Goal: Information Seeking & Learning: Learn about a topic

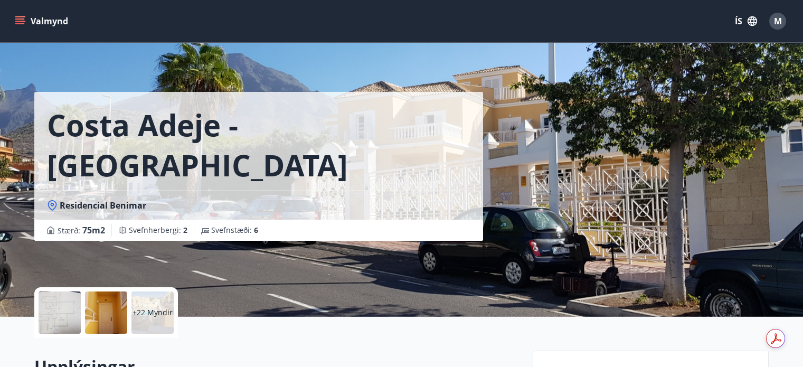
scroll to position [1698, 0]
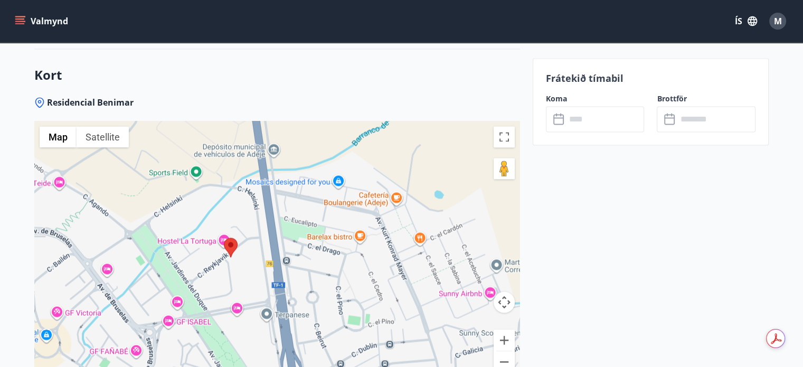
click at [422, 33] on div "Valmynd ÍS M" at bounding box center [401, 20] width 777 height 25
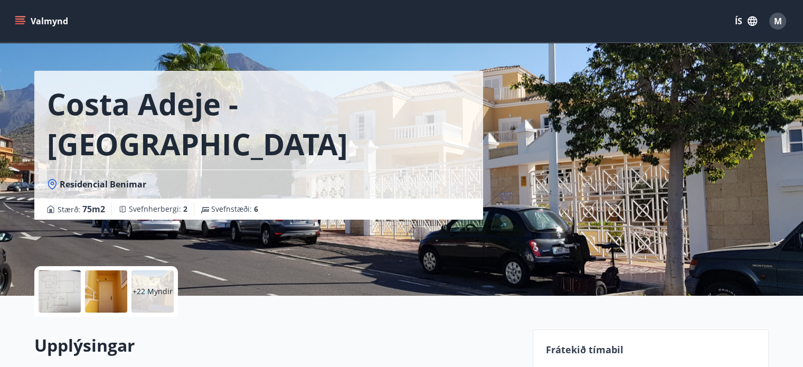
scroll to position [42, 0]
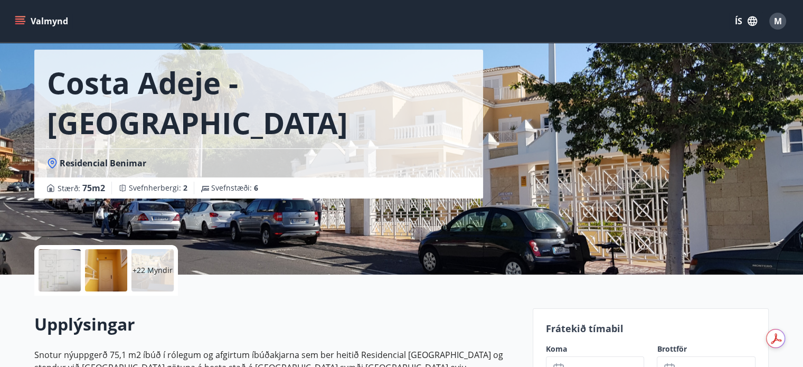
click at [46, 19] on button "Valmynd" at bounding box center [43, 21] width 60 height 19
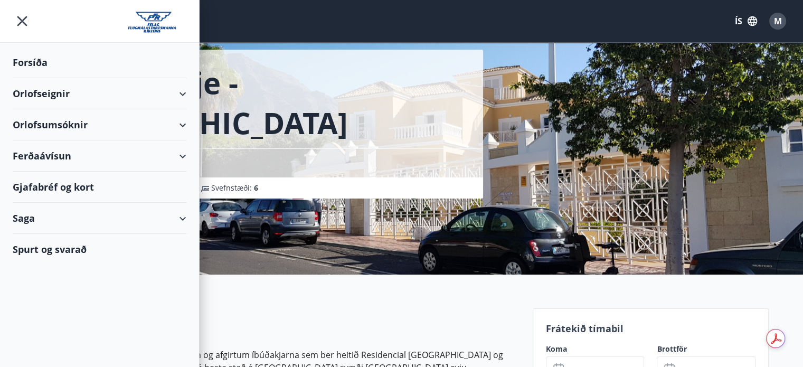
click at [34, 68] on div "Forsíða" at bounding box center [100, 62] width 174 height 31
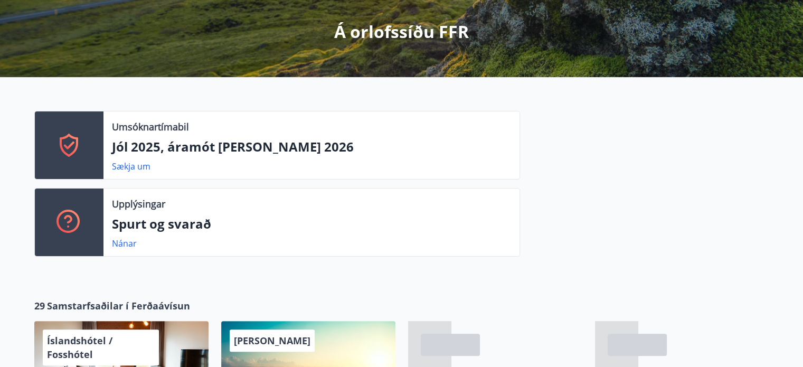
scroll to position [211, 0]
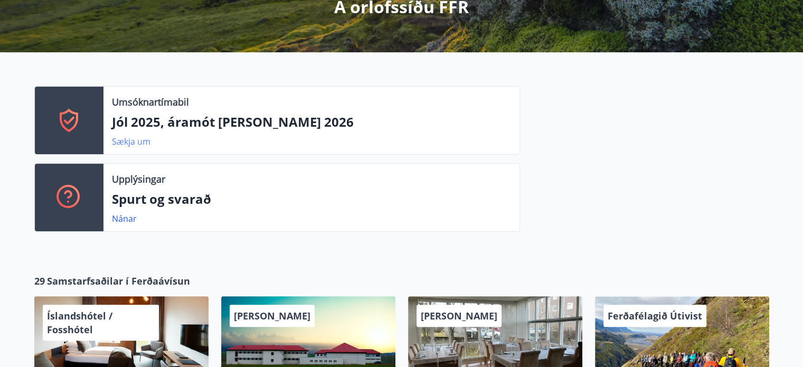
click at [130, 141] on link "Sækja um" at bounding box center [131, 142] width 39 height 12
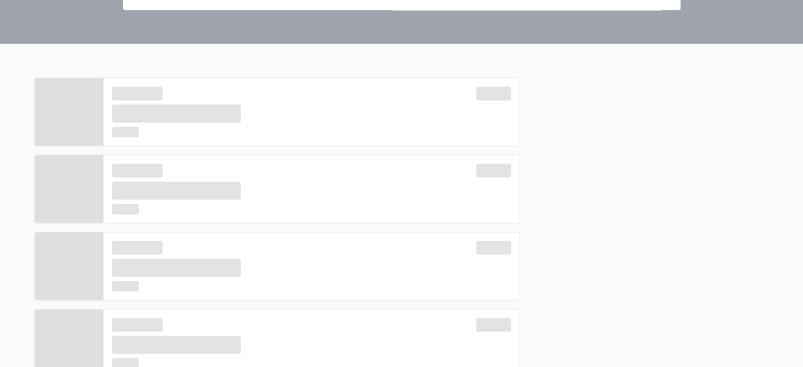
scroll to position [42, 0]
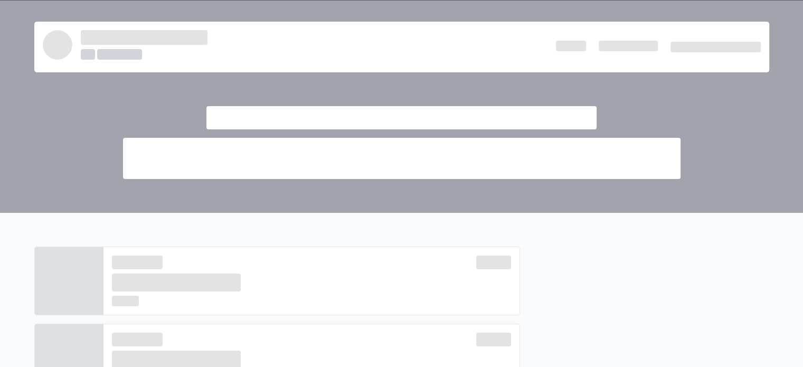
click at [531, 85] on div at bounding box center [401, 125] width 591 height 107
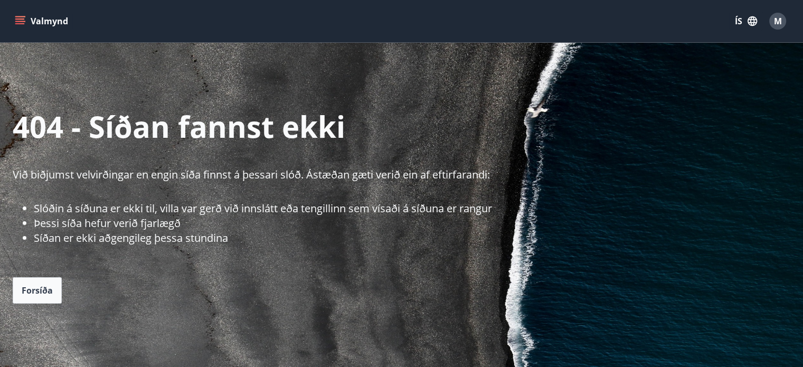
click at [19, 21] on icon "menu" at bounding box center [20, 21] width 11 height 11
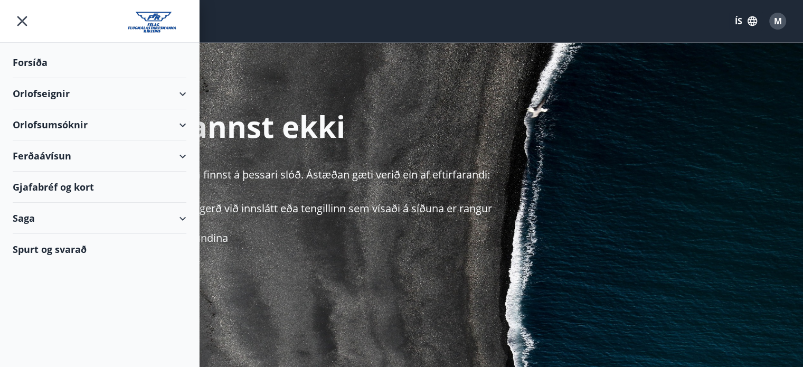
click at [52, 90] on div "Orlofseignir" at bounding box center [100, 93] width 174 height 31
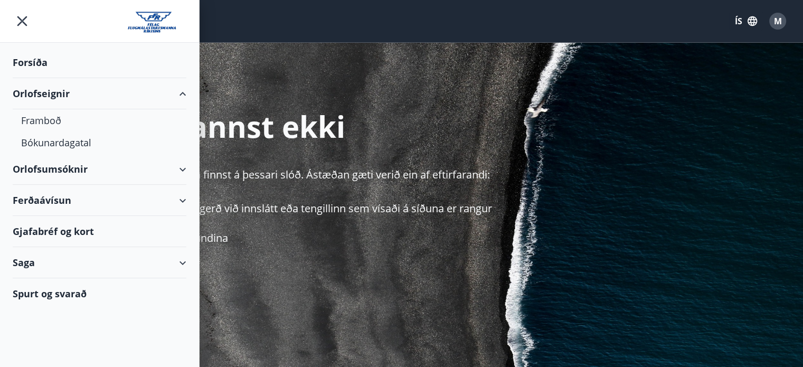
click at [51, 94] on div "Orlofseignir" at bounding box center [100, 93] width 174 height 31
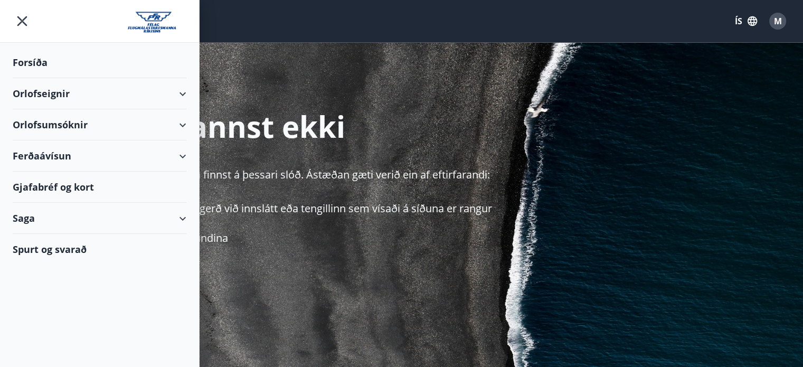
click at [51, 94] on div "Orlofseignir" at bounding box center [100, 93] width 174 height 31
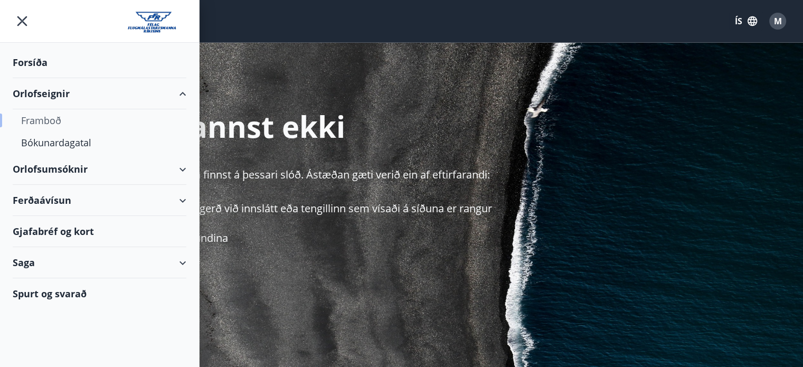
click at [49, 120] on div "Framboð" at bounding box center [99, 120] width 157 height 22
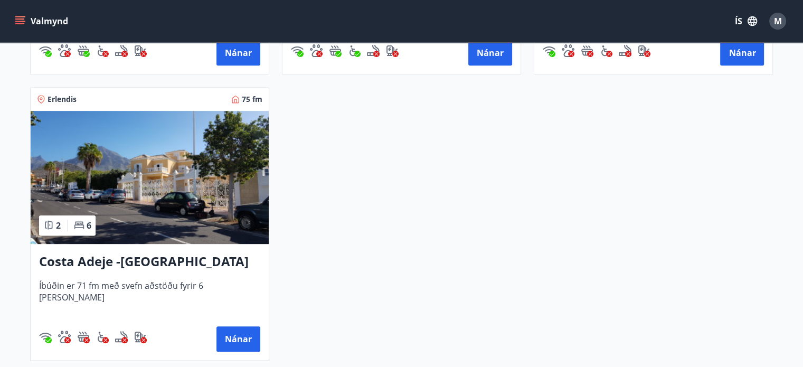
scroll to position [443, 0]
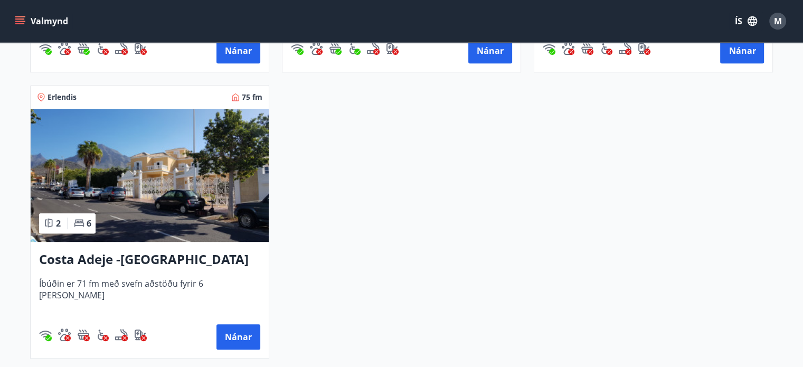
click at [150, 179] on img at bounding box center [150, 175] width 238 height 133
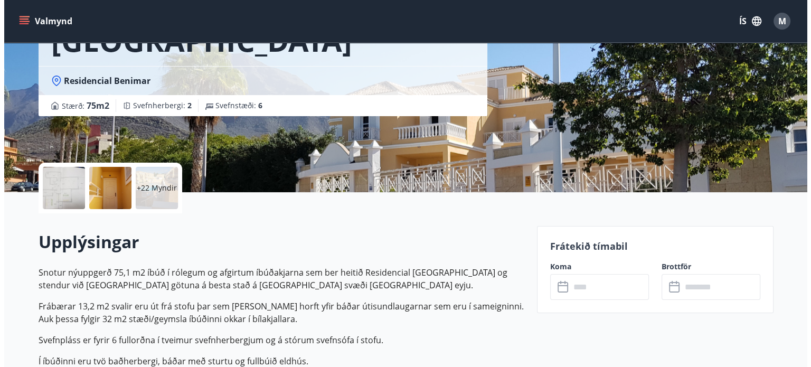
scroll to position [148, 0]
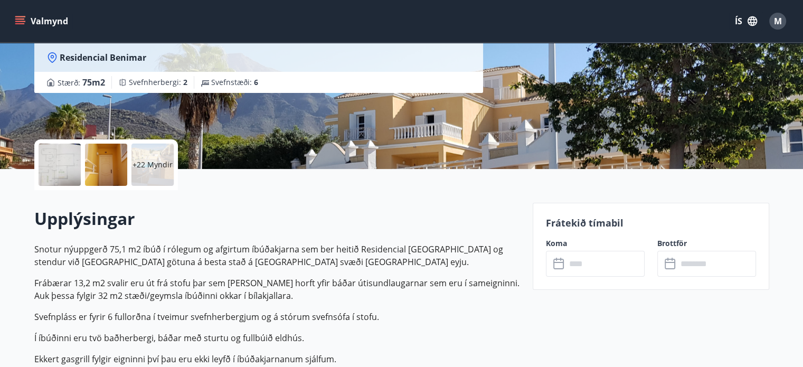
click at [148, 163] on p "+22 Myndir" at bounding box center [152, 164] width 40 height 11
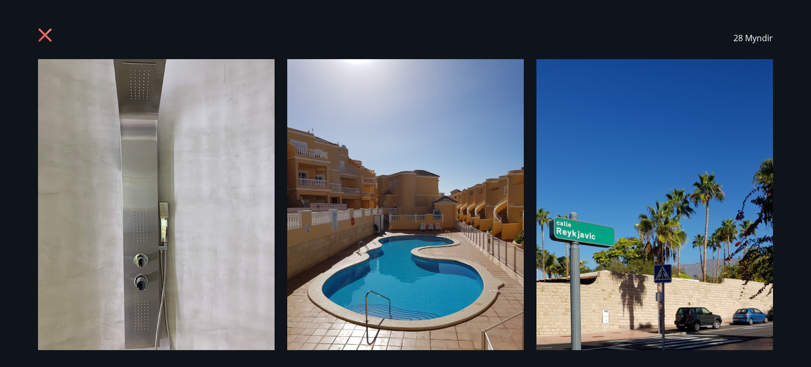
click at [186, 189] on img at bounding box center [156, 216] width 236 height 315
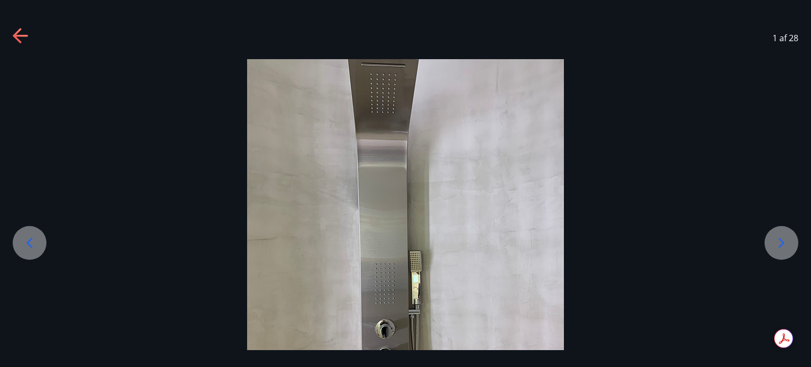
click at [778, 239] on icon at bounding box center [781, 242] width 17 height 17
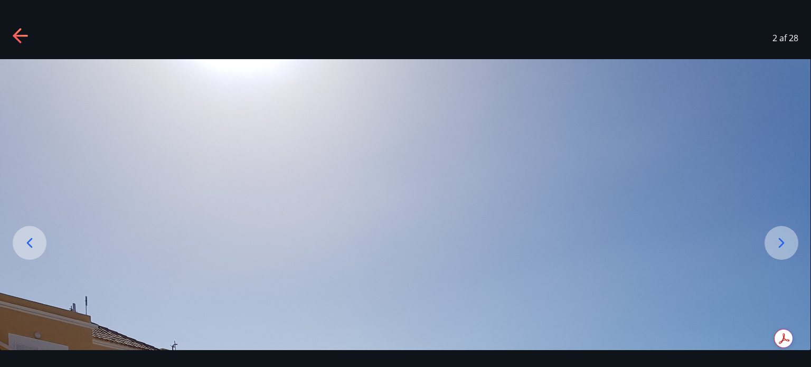
drag, startPoint x: 631, startPoint y: 179, endPoint x: 616, endPoint y: 110, distance: 70.2
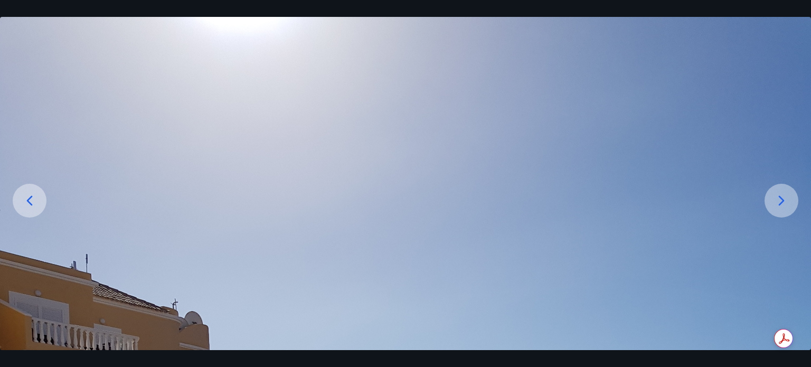
drag, startPoint x: 652, startPoint y: 203, endPoint x: 639, endPoint y: 117, distance: 87.5
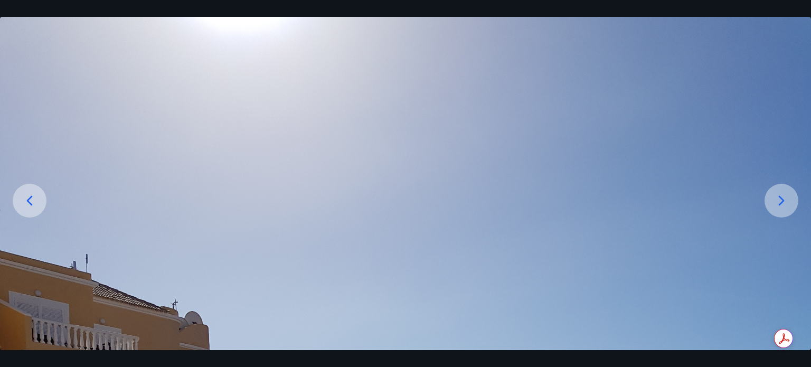
drag, startPoint x: 496, startPoint y: 252, endPoint x: 499, endPoint y: 130, distance: 121.9
drag, startPoint x: 452, startPoint y: 268, endPoint x: 473, endPoint y: 251, distance: 27.8
drag, startPoint x: 477, startPoint y: 284, endPoint x: 479, endPoint y: 176, distance: 108.7
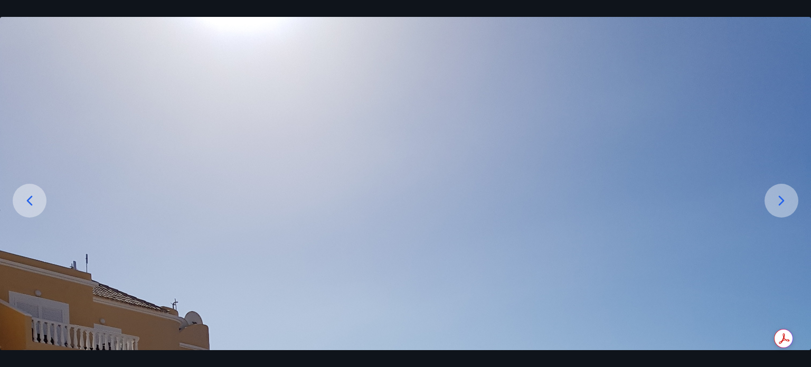
drag, startPoint x: 479, startPoint y: 176, endPoint x: 477, endPoint y: 269, distance: 92.9
click at [784, 198] on icon at bounding box center [781, 200] width 17 height 17
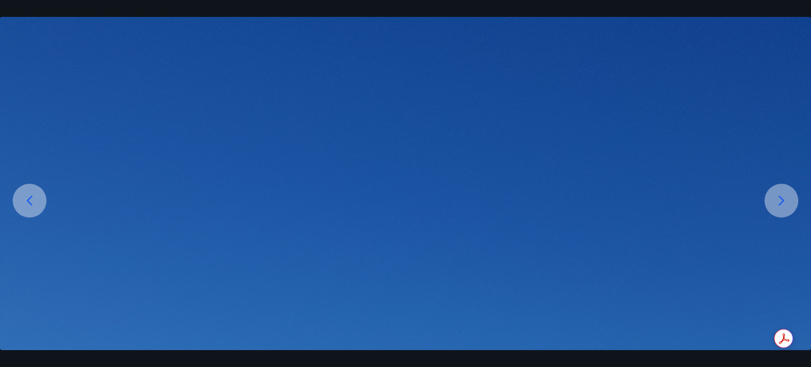
drag, startPoint x: 583, startPoint y: 273, endPoint x: 551, endPoint y: 165, distance: 112.9
drag, startPoint x: 551, startPoint y: 165, endPoint x: 462, endPoint y: 197, distance: 94.1
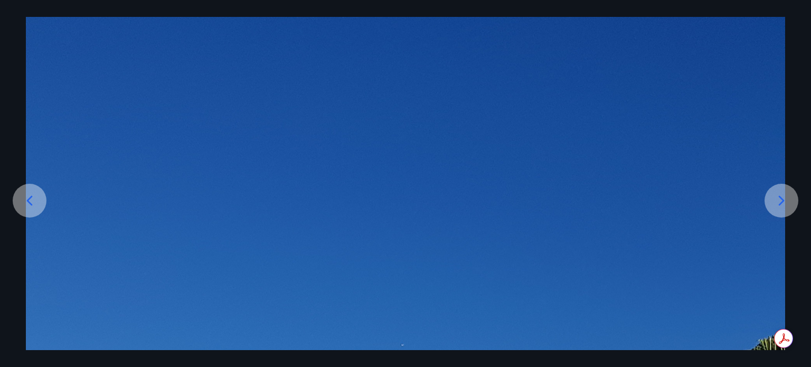
click at [783, 199] on icon at bounding box center [781, 200] width 6 height 10
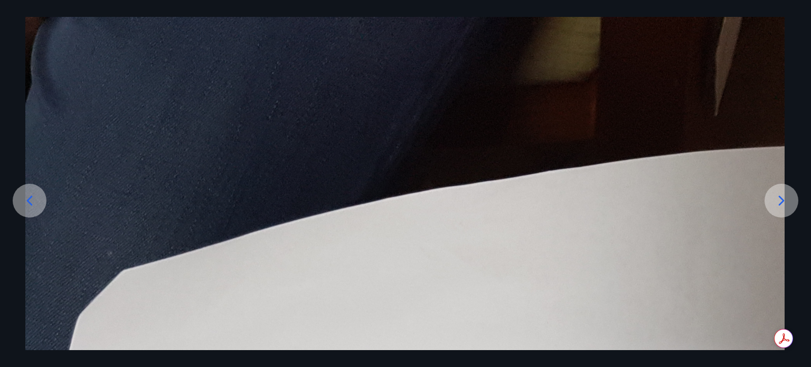
drag, startPoint x: 353, startPoint y: 94, endPoint x: 385, endPoint y: 217, distance: 127.6
drag, startPoint x: 439, startPoint y: 276, endPoint x: 429, endPoint y: 143, distance: 133.3
click at [788, 202] on icon at bounding box center [781, 200] width 17 height 17
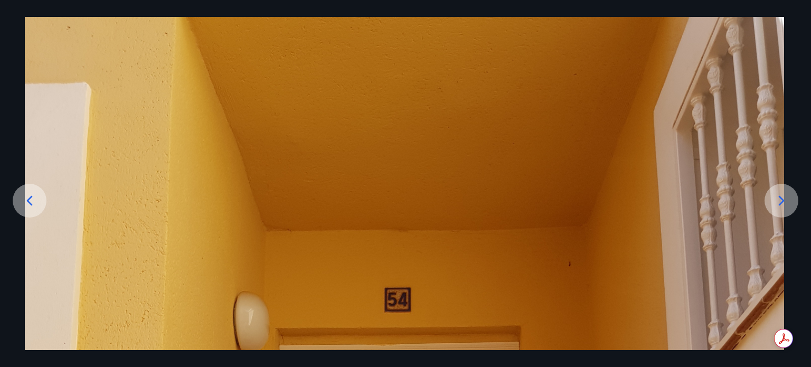
drag, startPoint x: 587, startPoint y: 277, endPoint x: 568, endPoint y: 111, distance: 166.8
click at [776, 199] on icon at bounding box center [781, 200] width 17 height 17
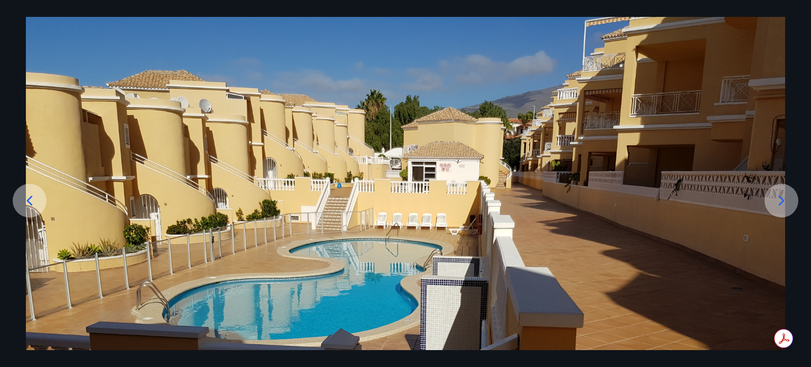
click at [776, 199] on icon at bounding box center [781, 200] width 17 height 17
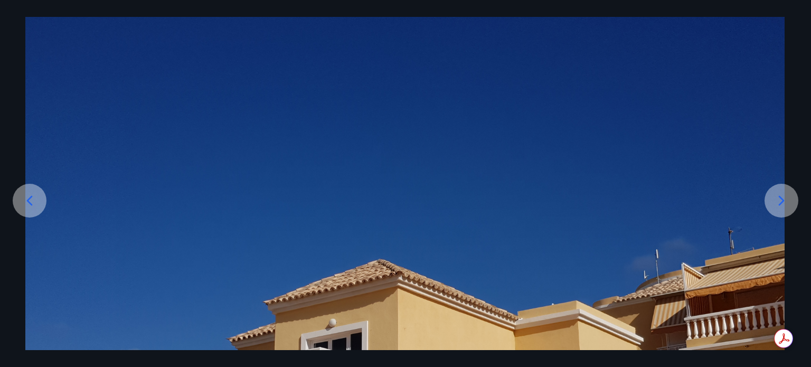
drag, startPoint x: 640, startPoint y: 232, endPoint x: 617, endPoint y: 140, distance: 94.7
click at [617, 140] on img at bounding box center [404, 301] width 759 height 569
drag, startPoint x: 617, startPoint y: 140, endPoint x: 618, endPoint y: 202, distance: 61.8
click at [618, 202] on img at bounding box center [404, 301] width 759 height 569
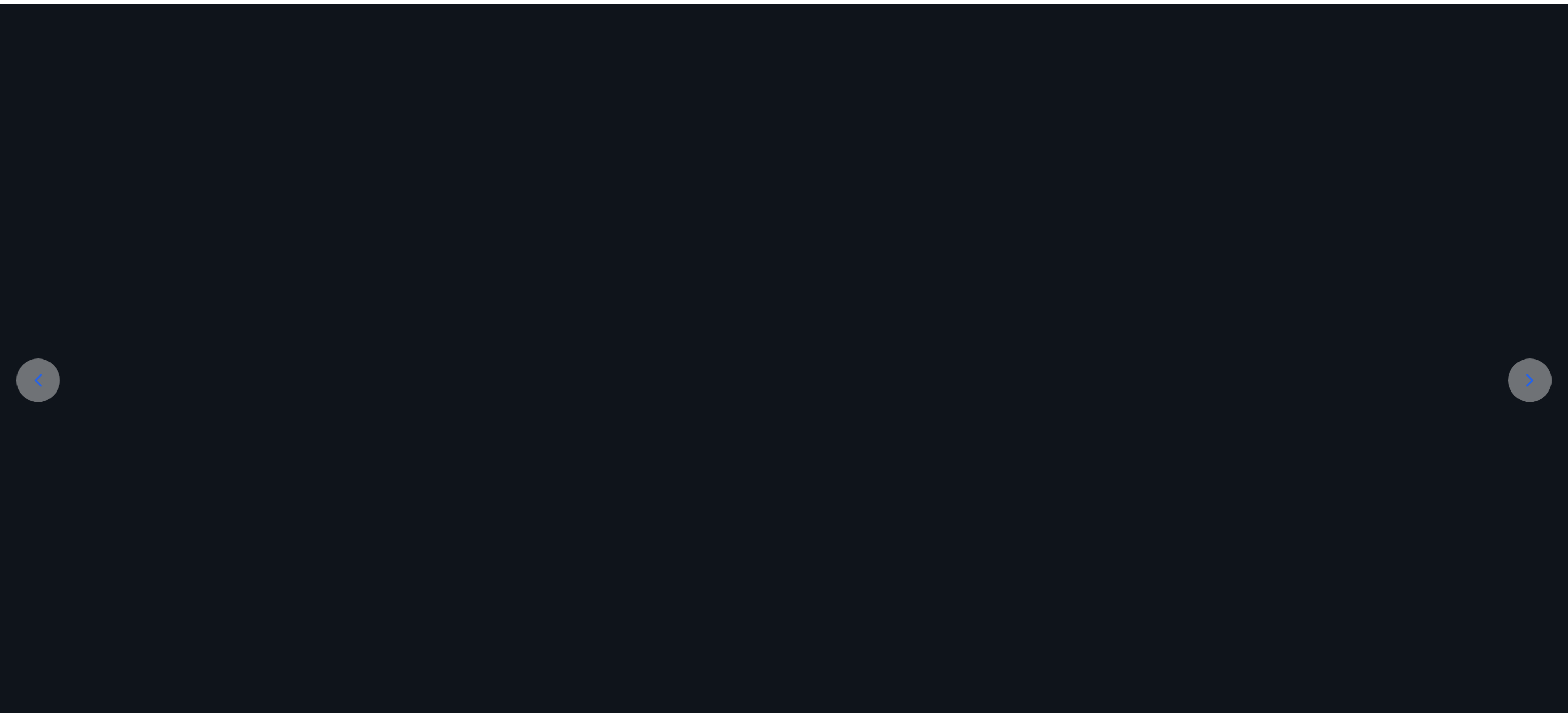
scroll to position [0, 0]
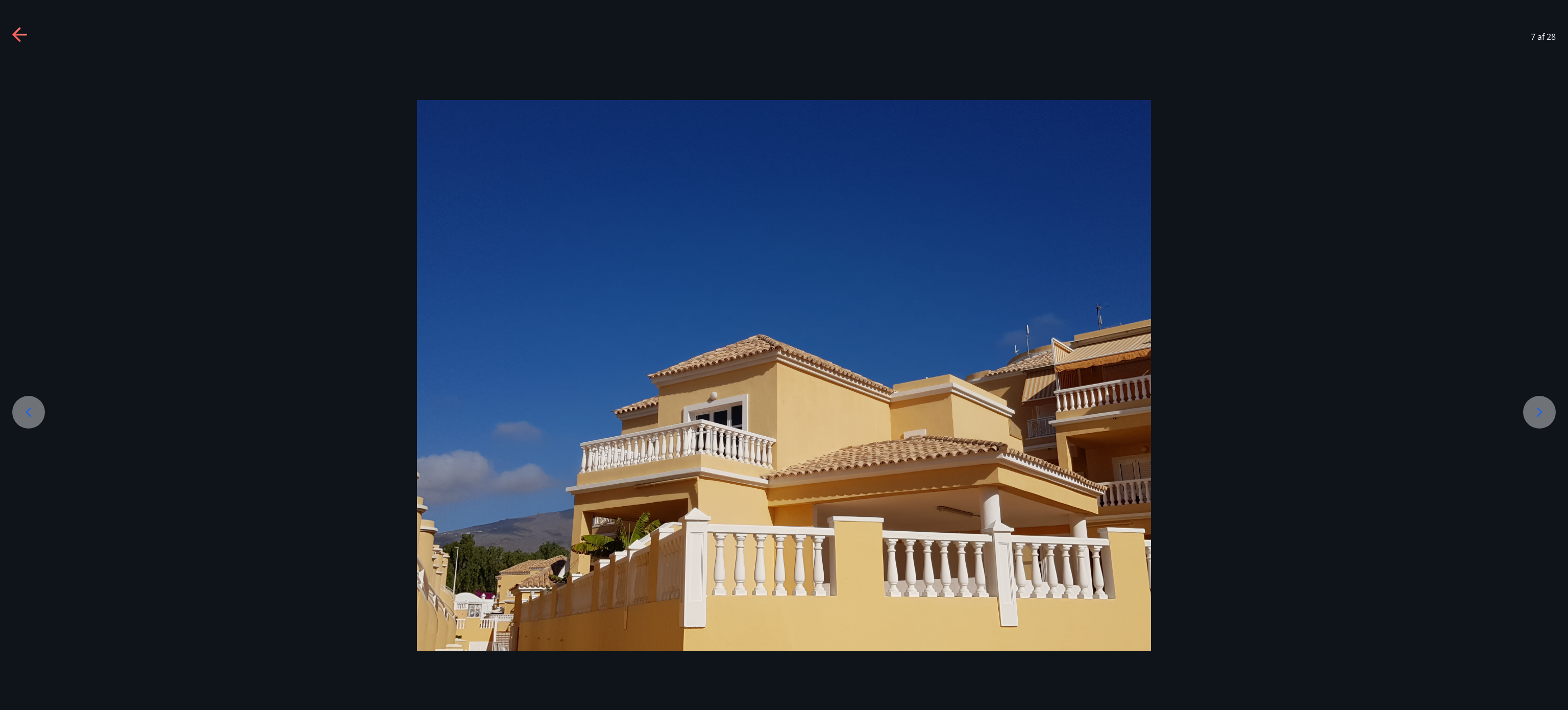
drag, startPoint x: 769, startPoint y: 2, endPoint x: 357, endPoint y: 410, distance: 579.8
click at [357, 354] on div at bounding box center [784, 374] width 1568 height 550
click at [29, 354] on icon at bounding box center [28, 411] width 16 height 16
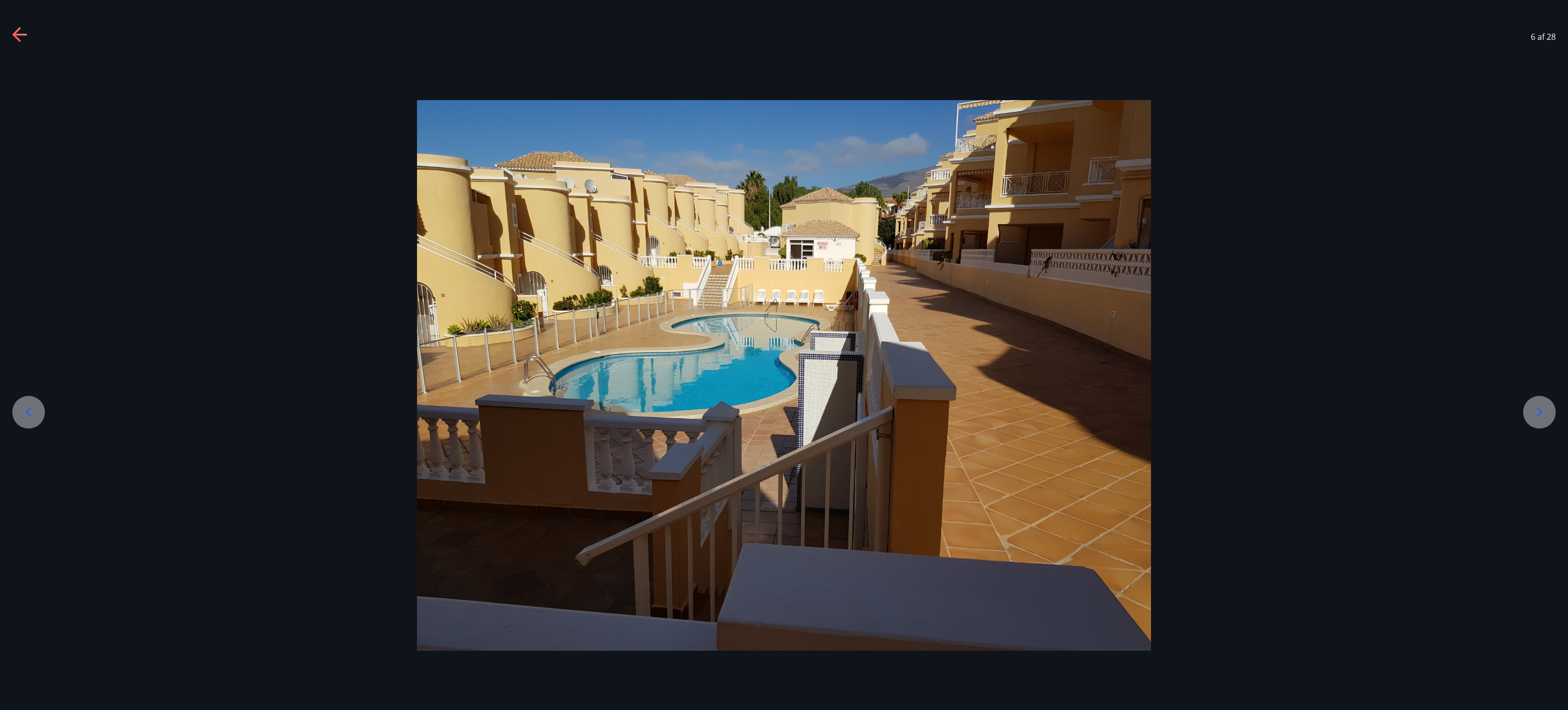
click at [29, 354] on icon at bounding box center [28, 411] width 16 height 16
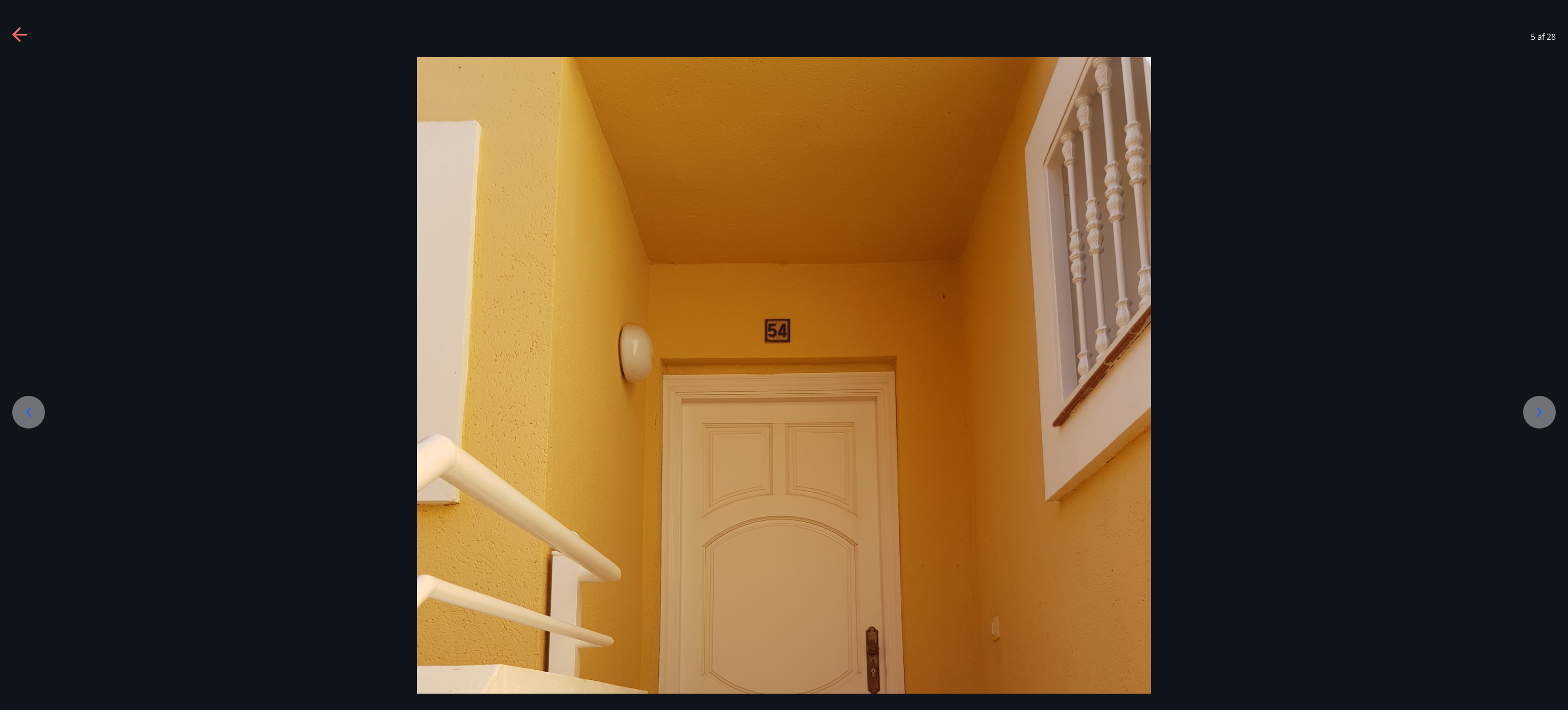
click at [29, 354] on icon at bounding box center [28, 411] width 16 height 16
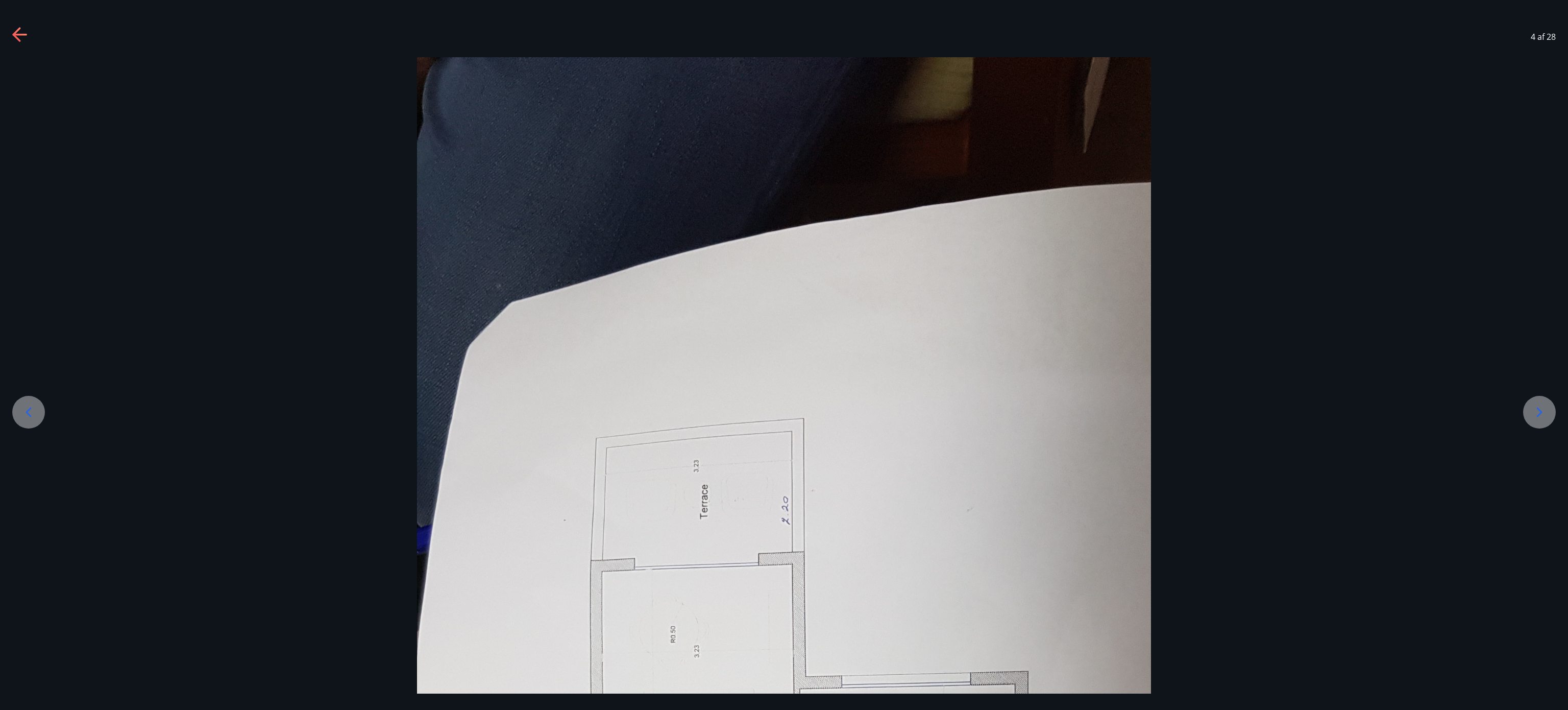
click at [29, 354] on icon at bounding box center [28, 411] width 16 height 16
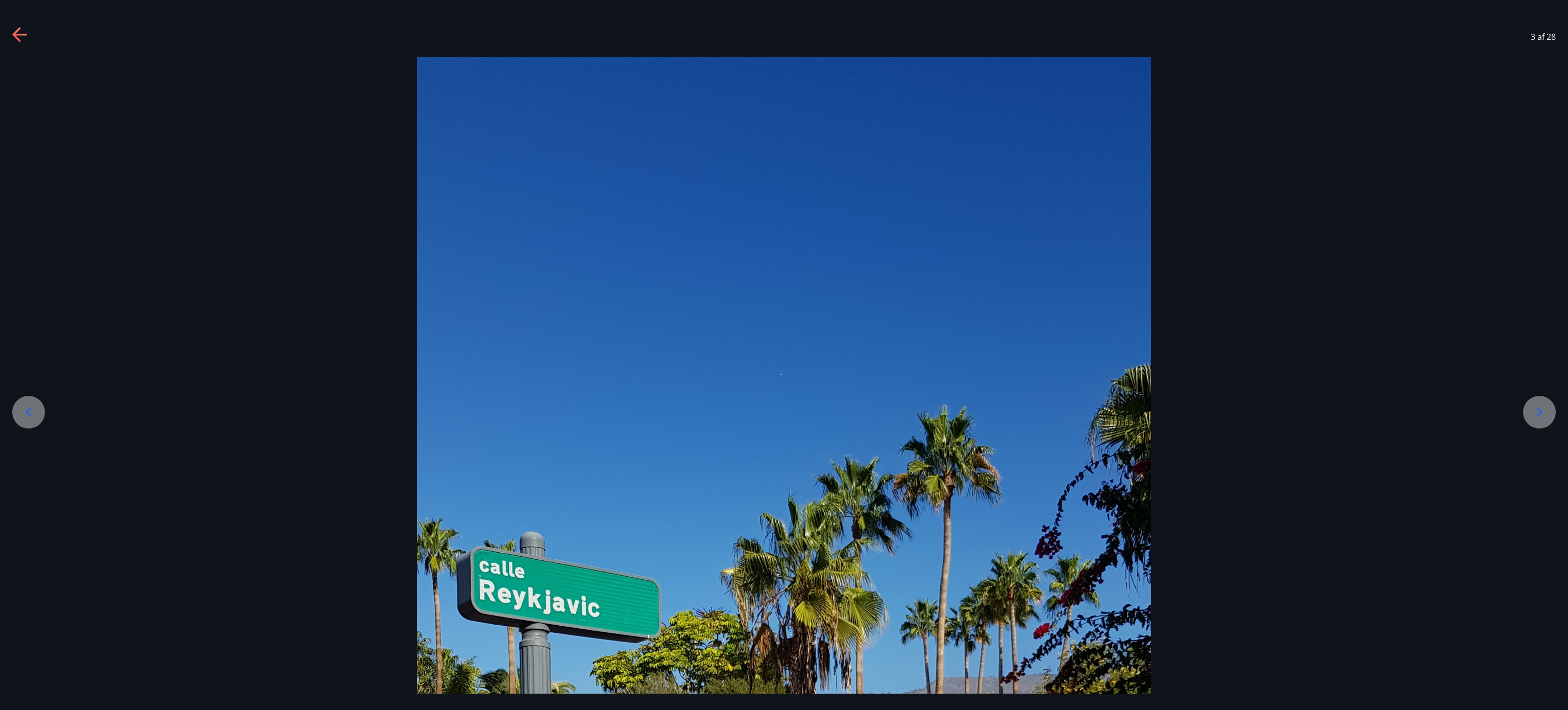
click at [29, 354] on icon at bounding box center [28, 411] width 16 height 16
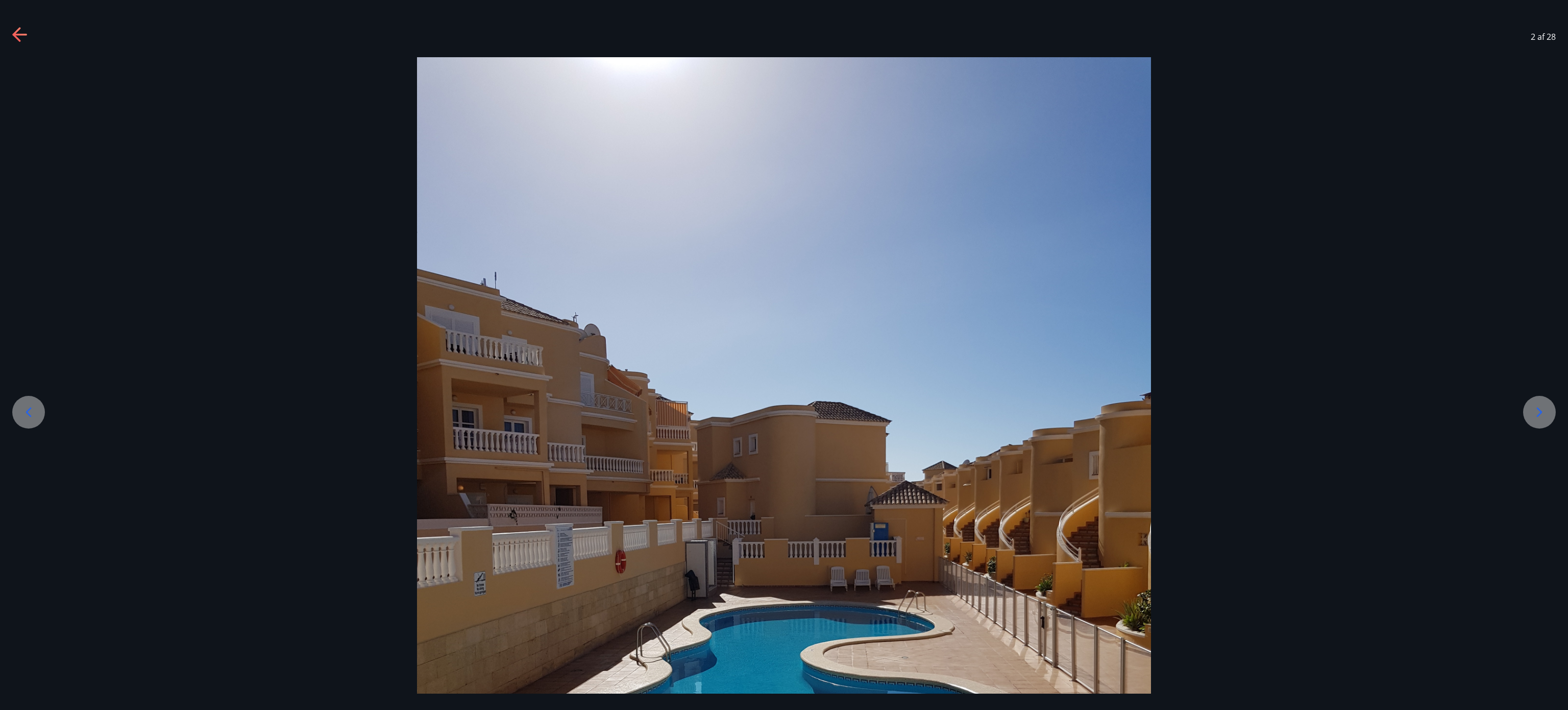
click at [29, 354] on icon at bounding box center [28, 411] width 16 height 16
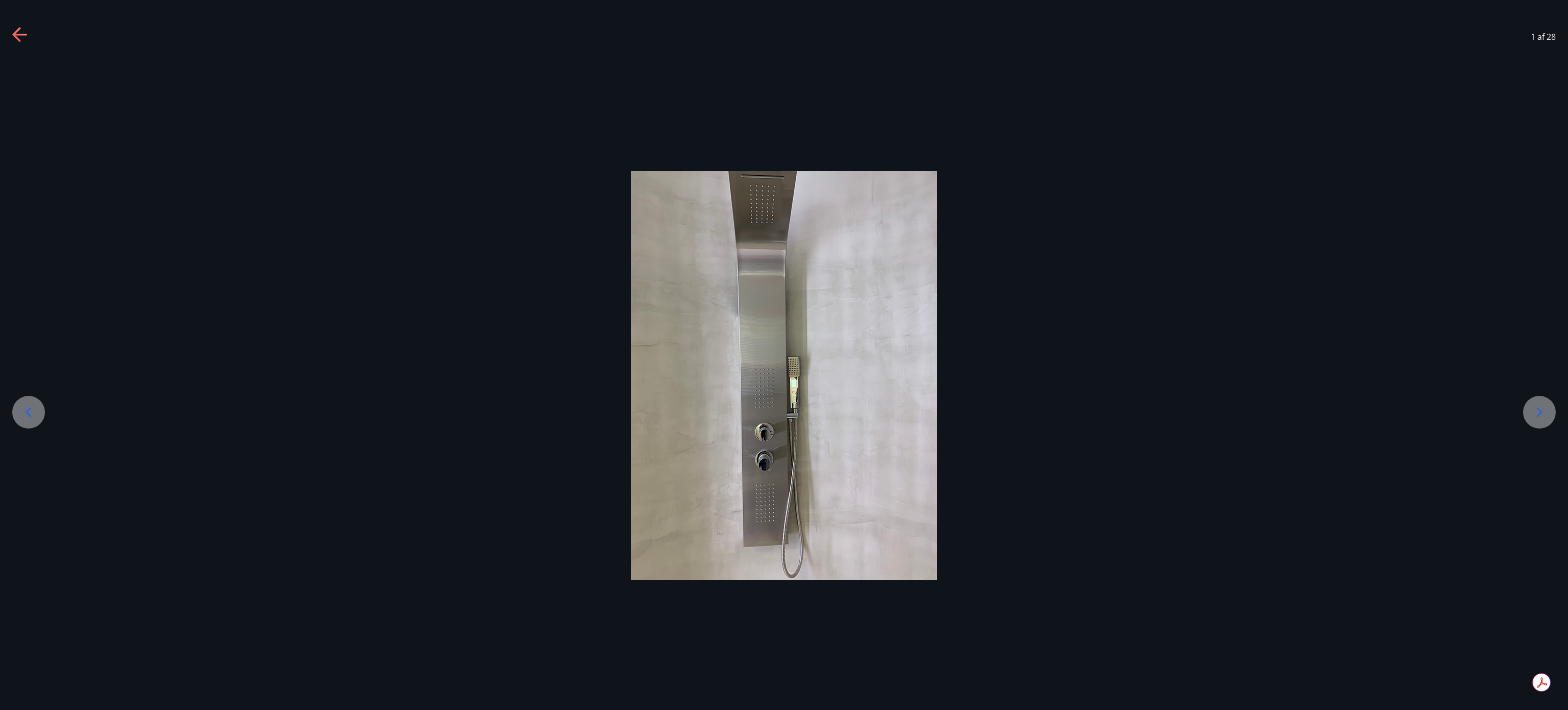
click at [784, 354] on icon at bounding box center [1539, 411] width 16 height 16
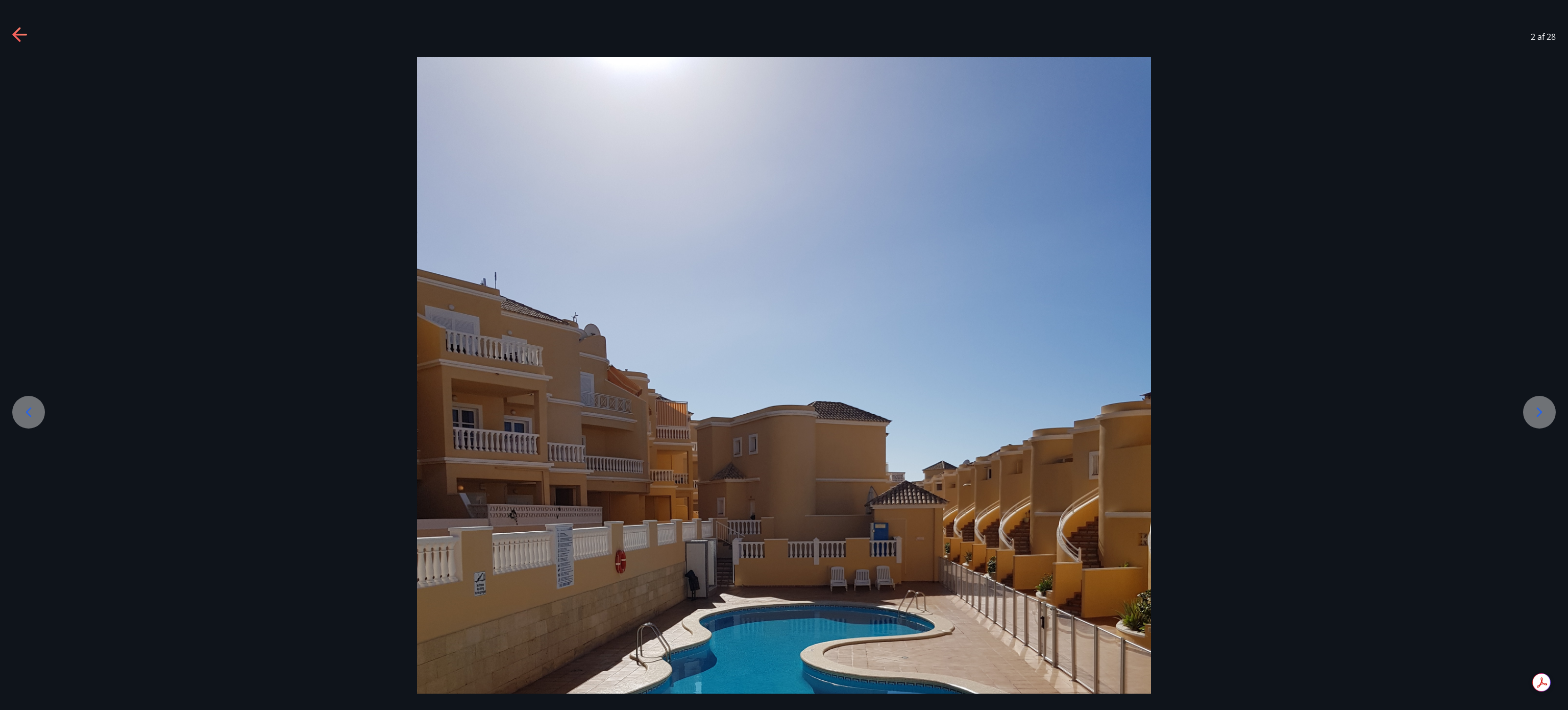
click at [784, 354] on icon at bounding box center [1539, 411] width 16 height 16
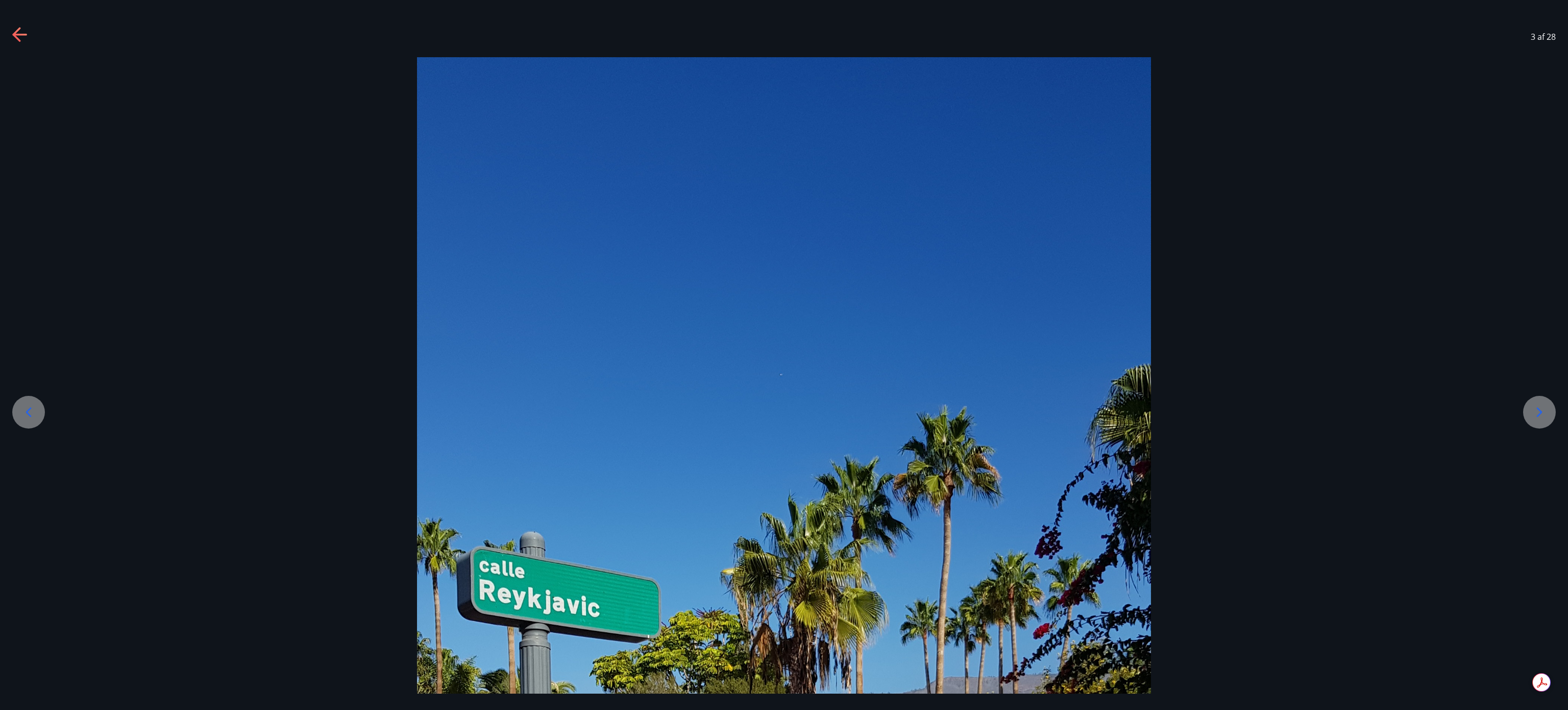
click at [784, 354] on icon at bounding box center [1539, 411] width 16 height 16
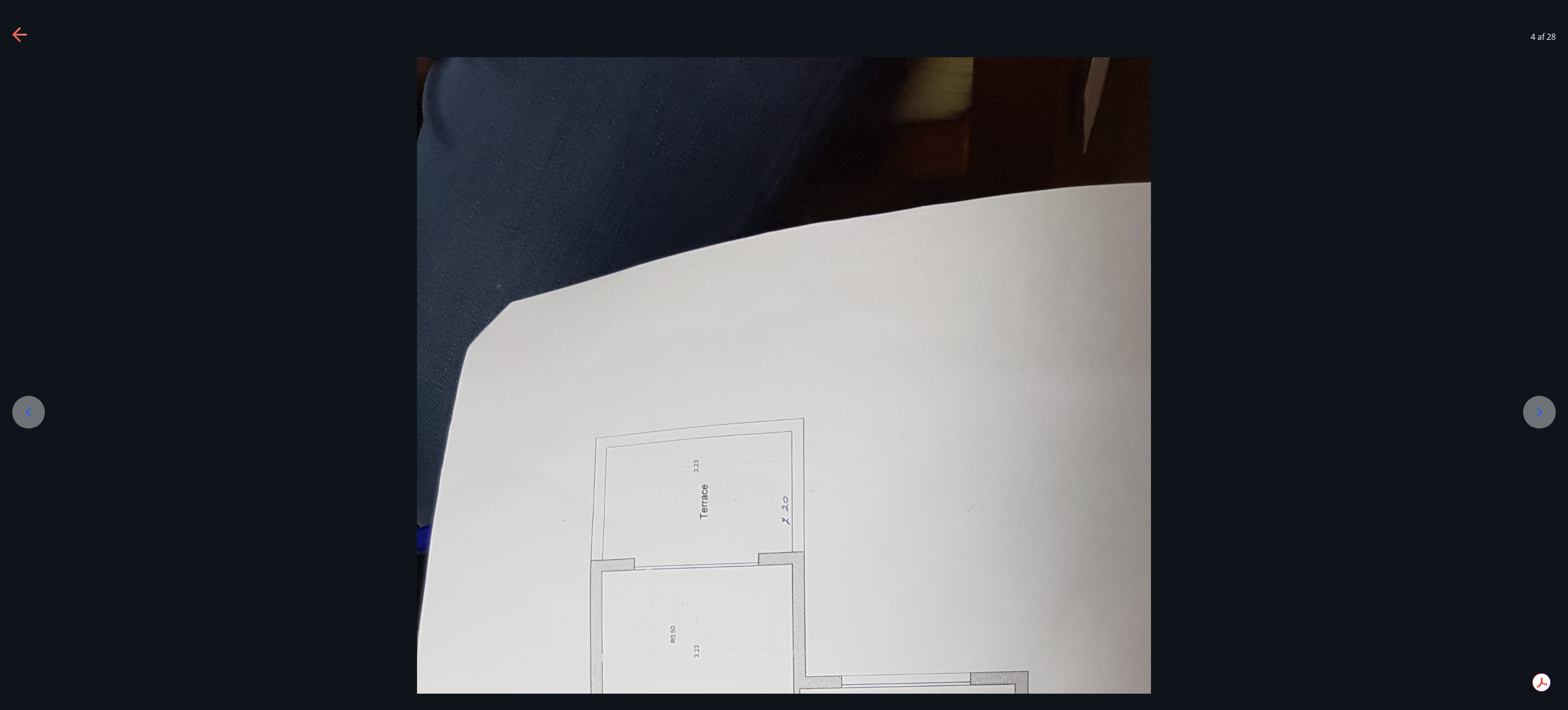
click at [784, 354] on icon at bounding box center [1539, 411] width 16 height 16
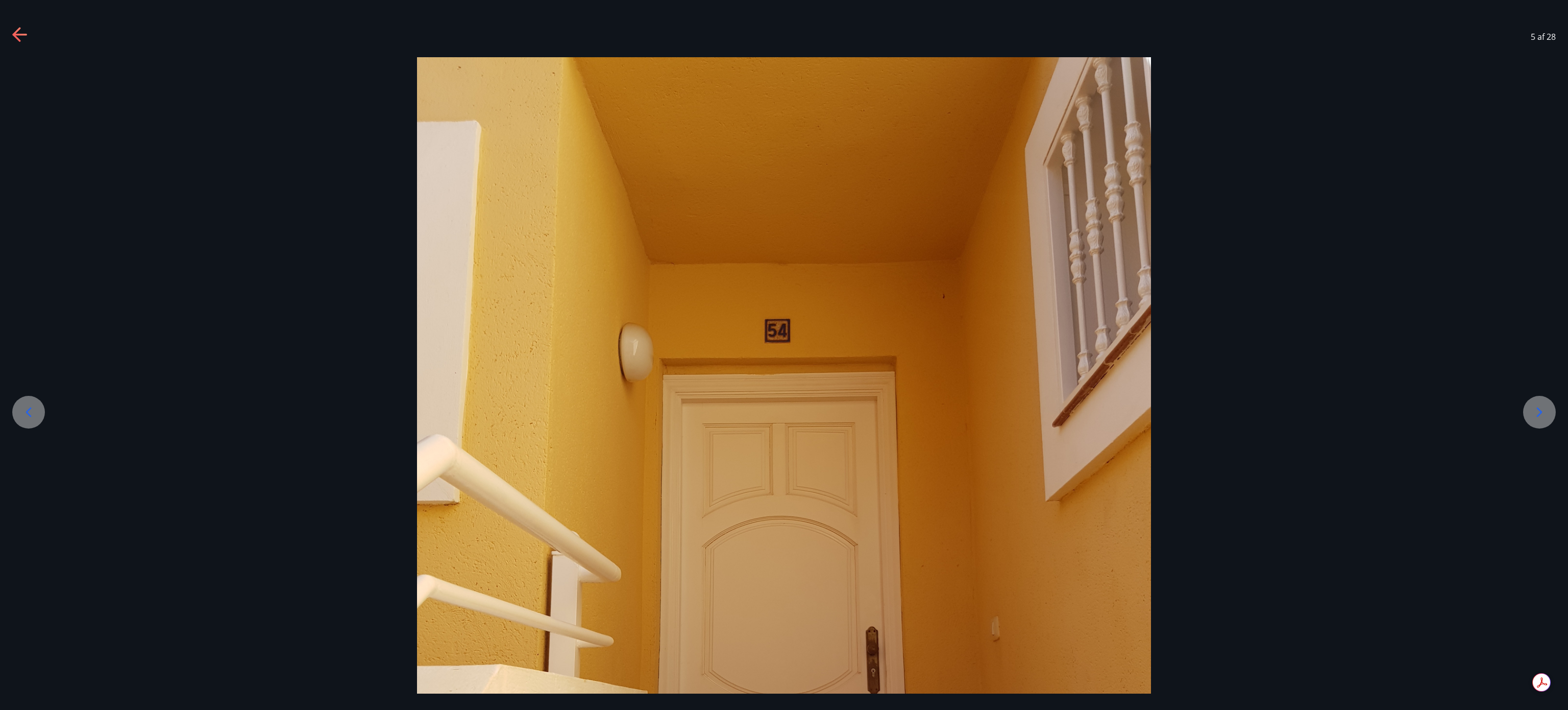
click at [784, 354] on icon at bounding box center [1539, 411] width 16 height 16
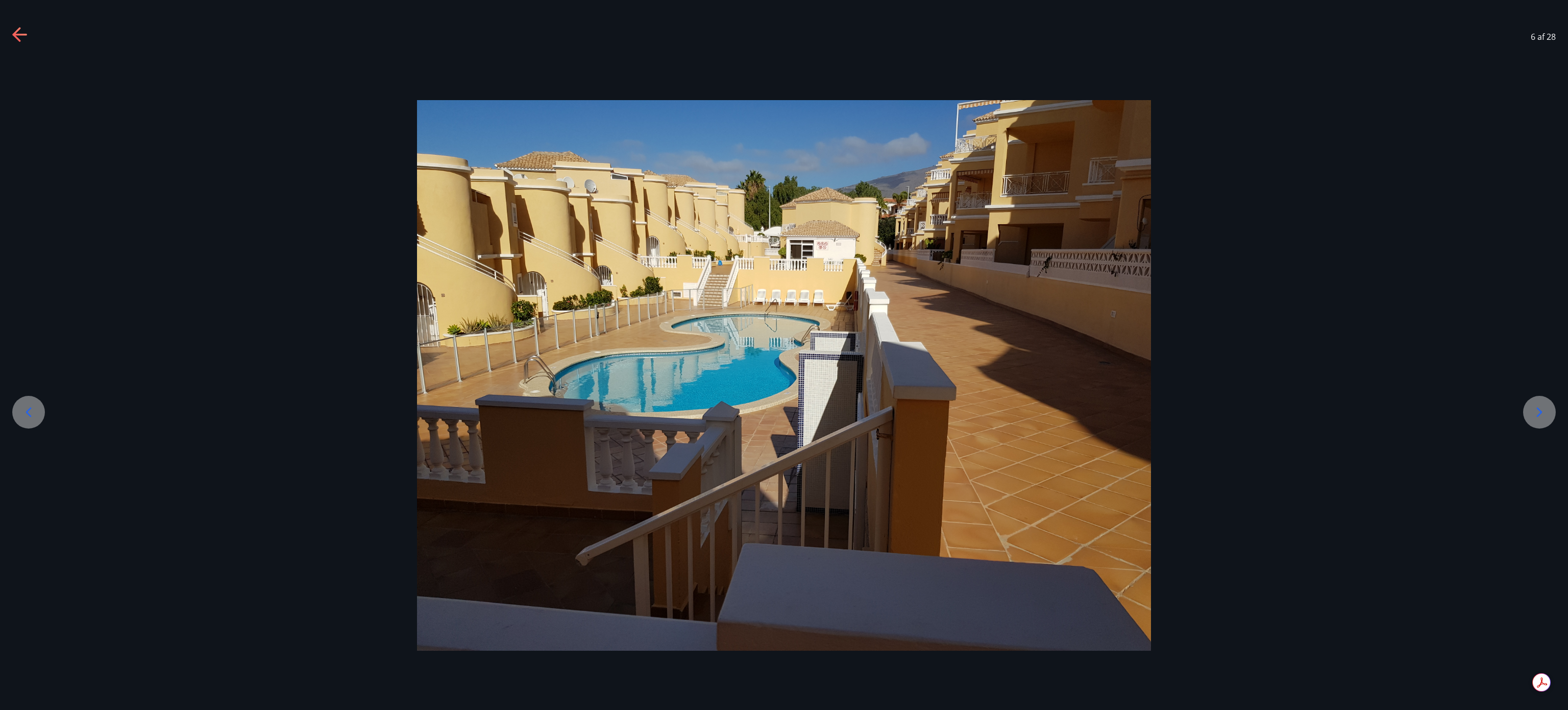
click at [784, 354] on icon at bounding box center [1539, 411] width 16 height 16
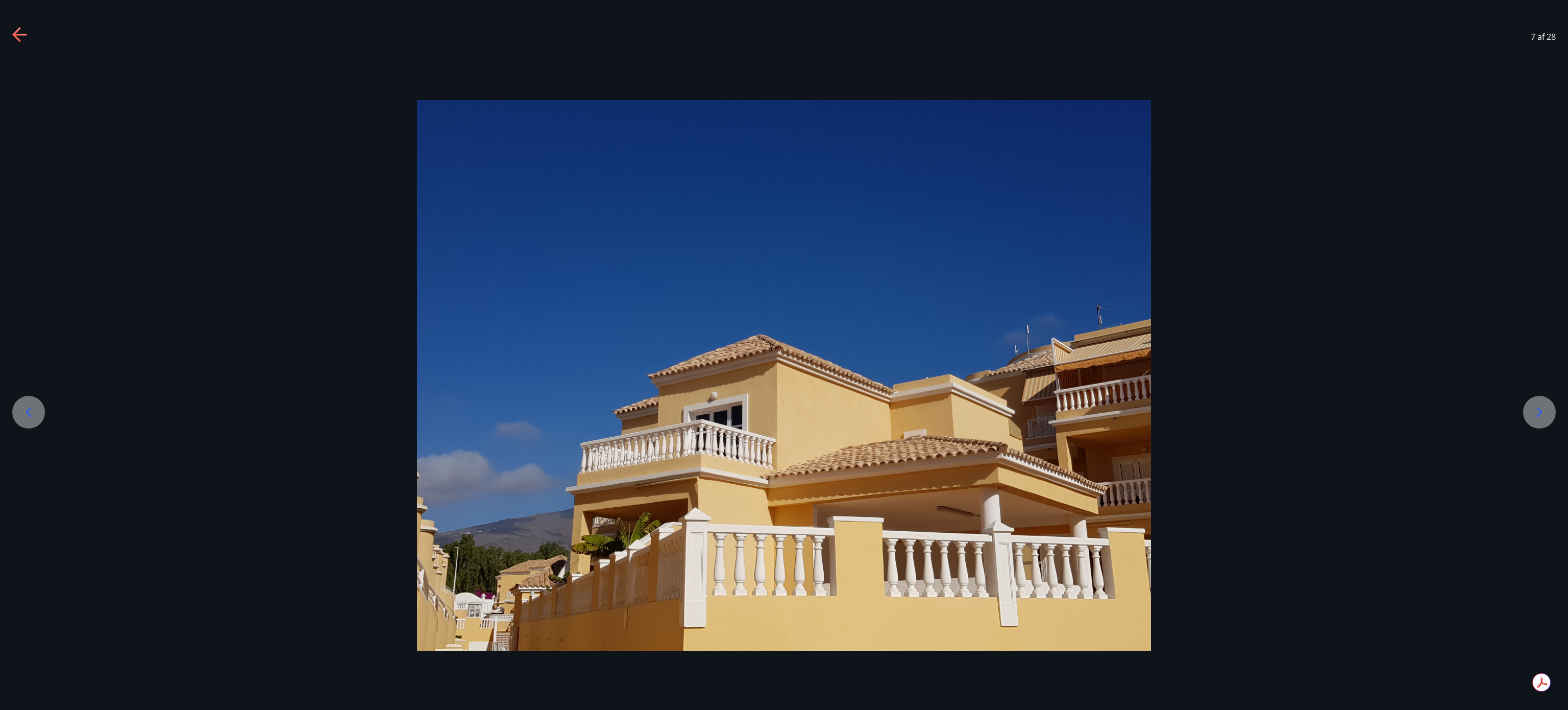
click at [784, 354] on icon at bounding box center [1539, 411] width 16 height 16
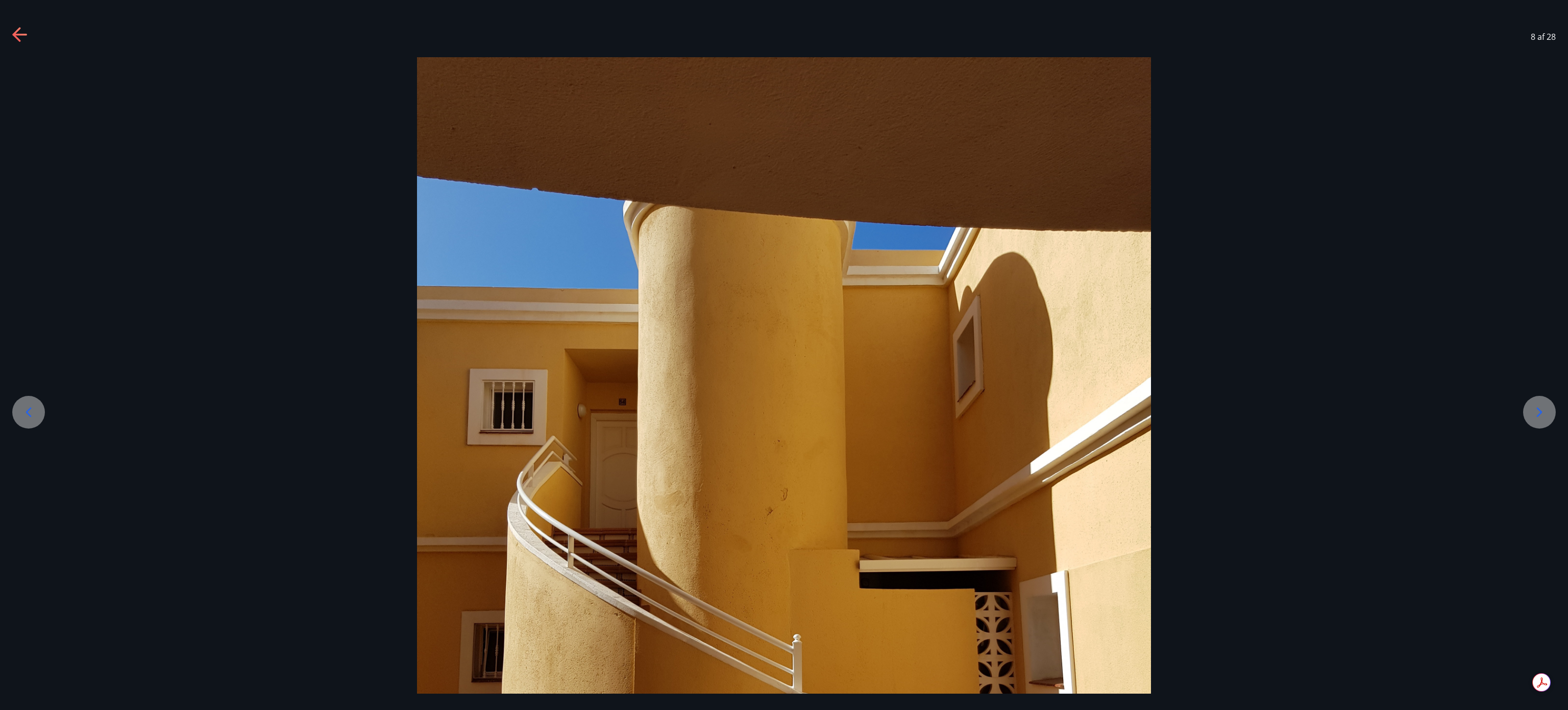
click at [784, 354] on icon at bounding box center [1539, 411] width 16 height 16
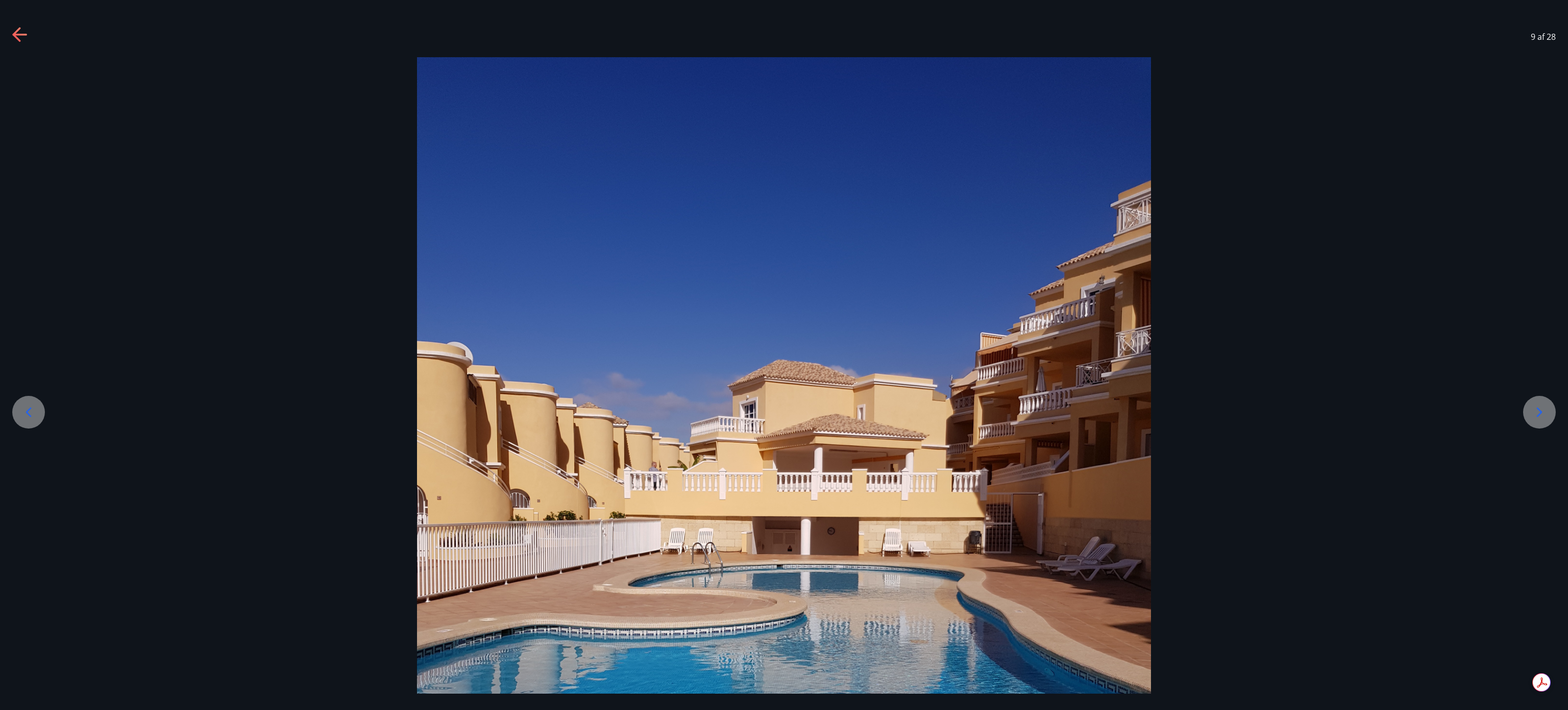
click at [784, 354] on icon at bounding box center [1539, 411] width 16 height 16
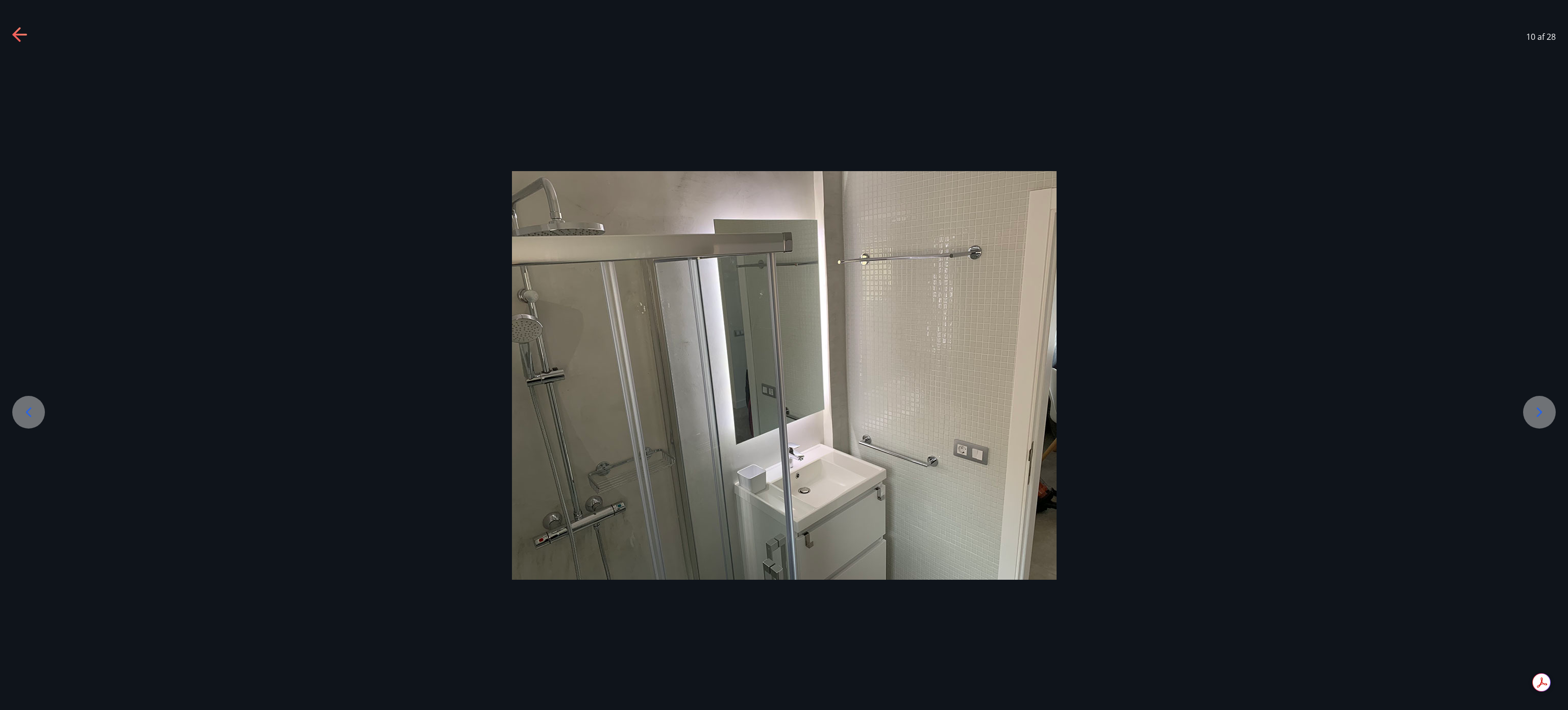
click at [784, 354] on icon at bounding box center [1539, 411] width 16 height 16
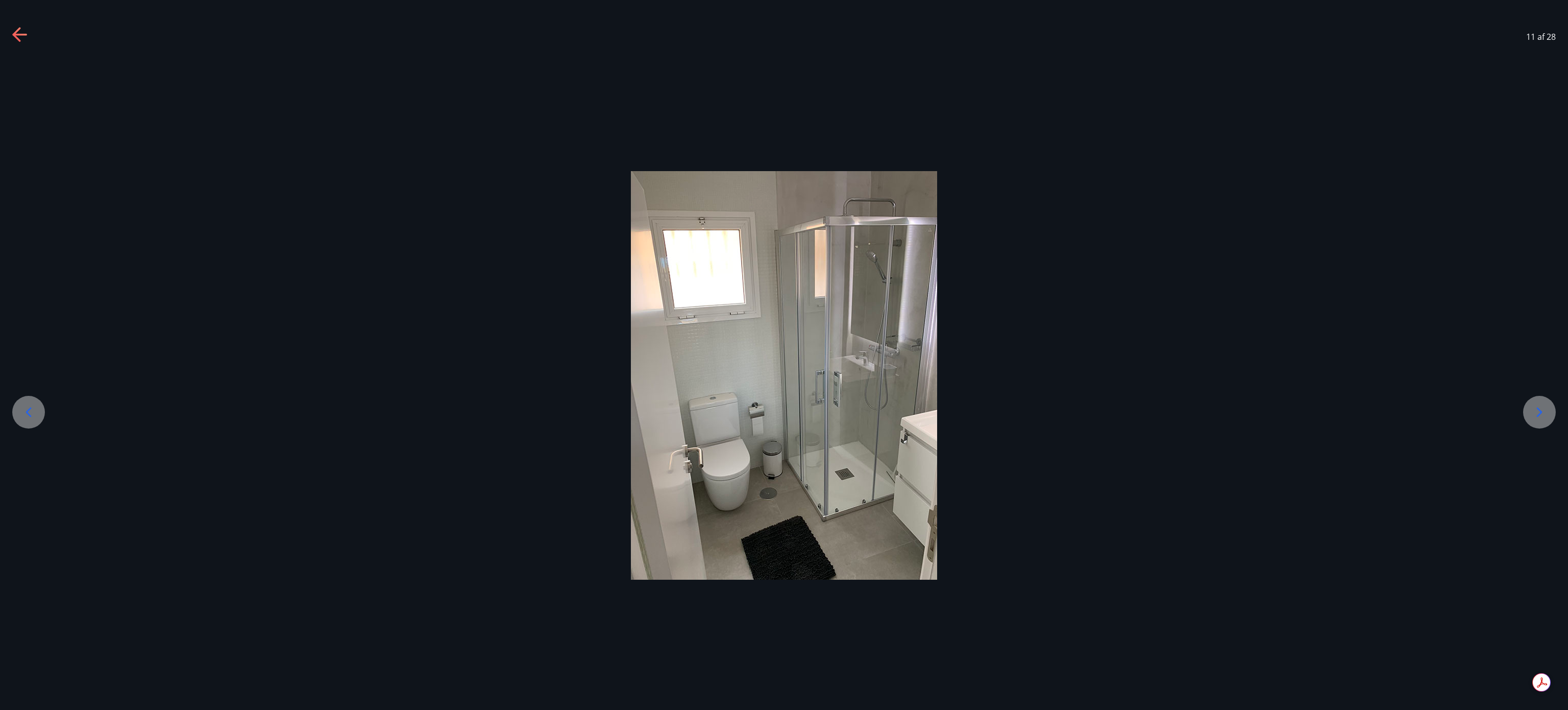
click at [784, 354] on icon at bounding box center [1539, 411] width 16 height 16
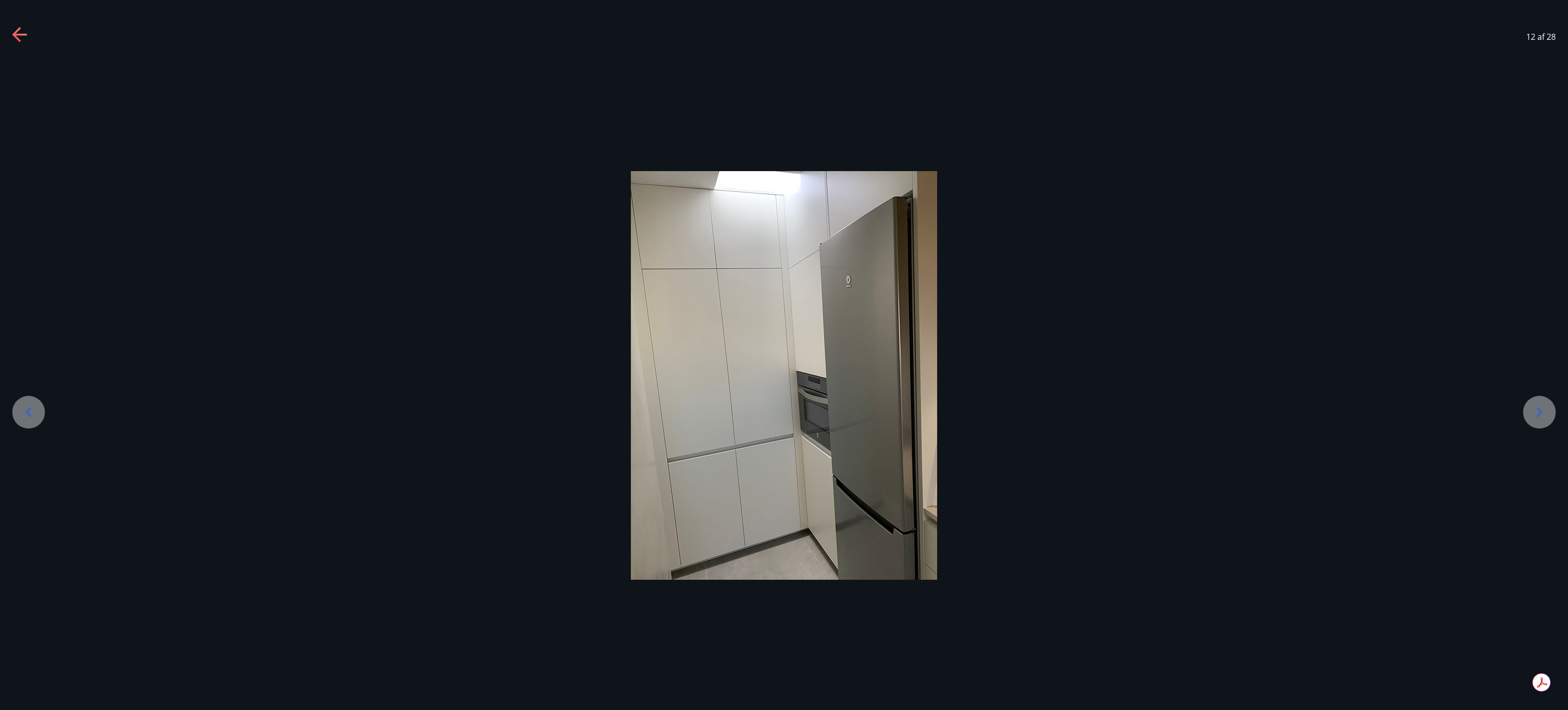
click at [784, 354] on icon at bounding box center [1539, 411] width 16 height 16
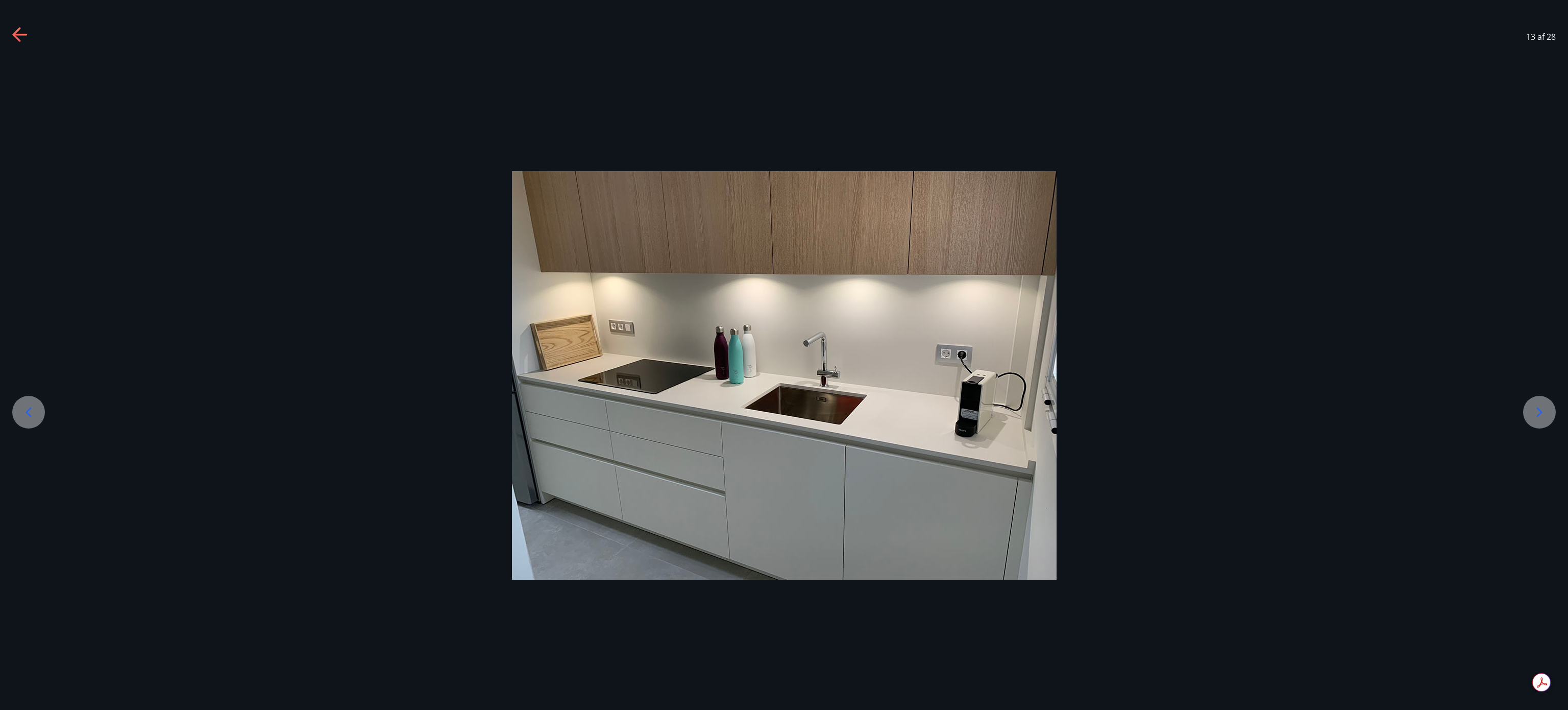
click at [784, 354] on icon at bounding box center [1539, 411] width 16 height 16
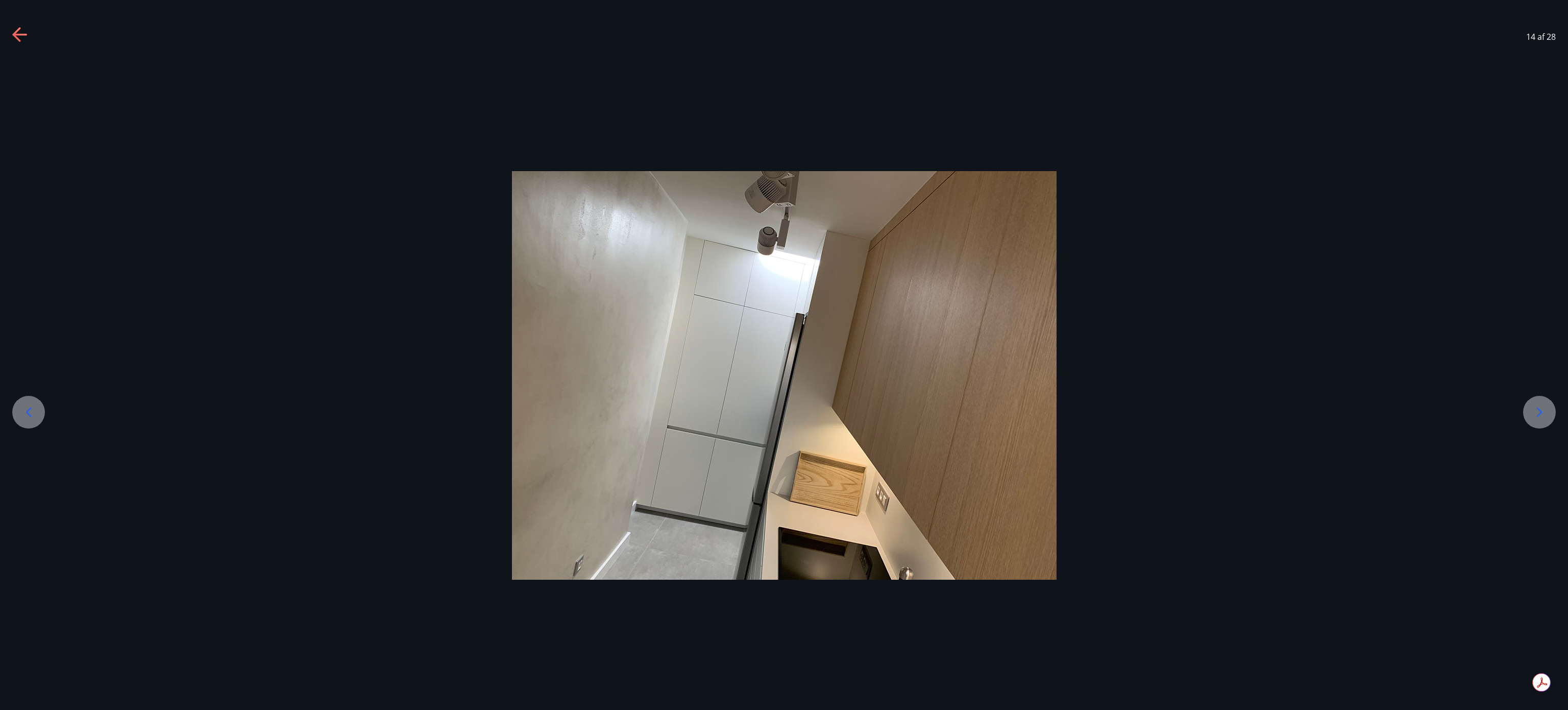
click at [784, 354] on icon at bounding box center [1539, 411] width 16 height 16
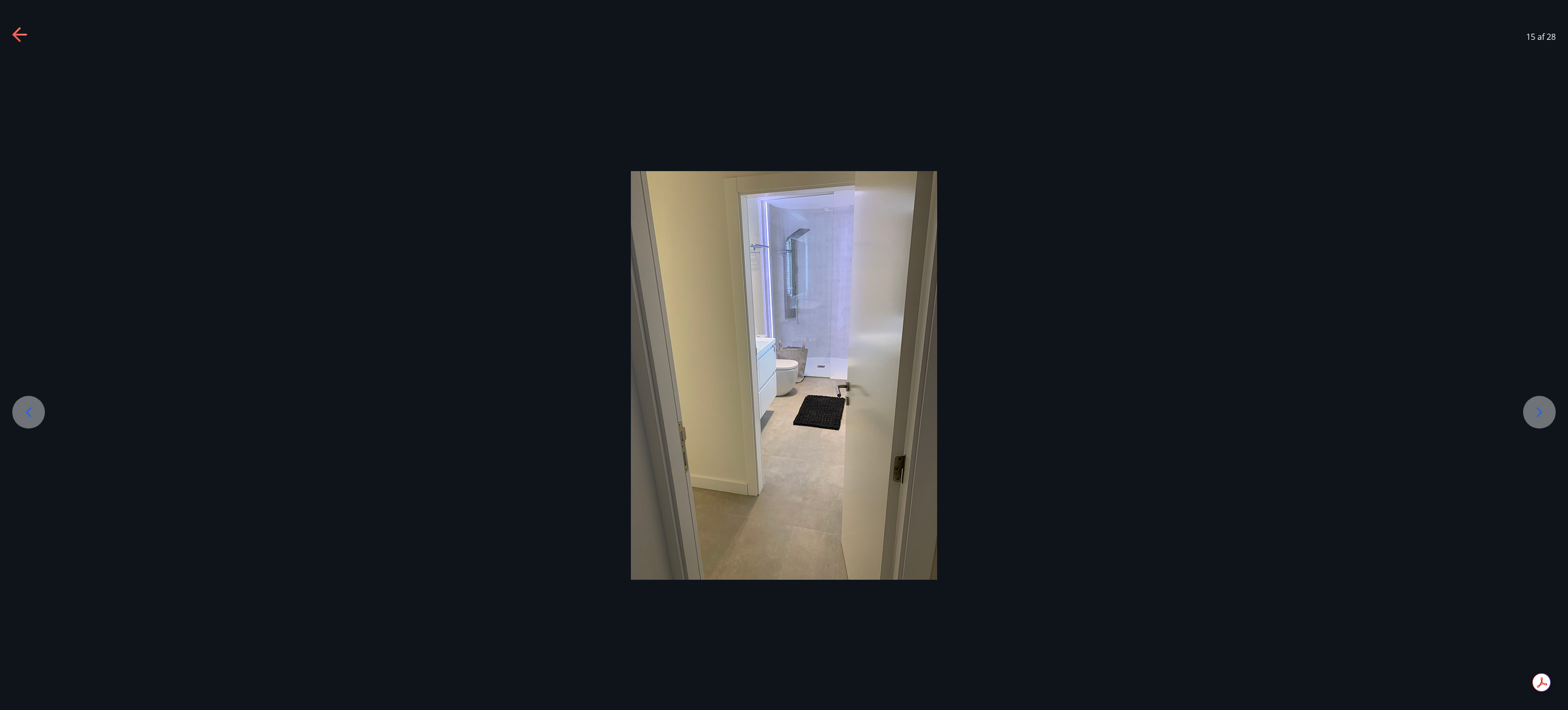
click at [784, 354] on icon at bounding box center [1539, 411] width 16 height 16
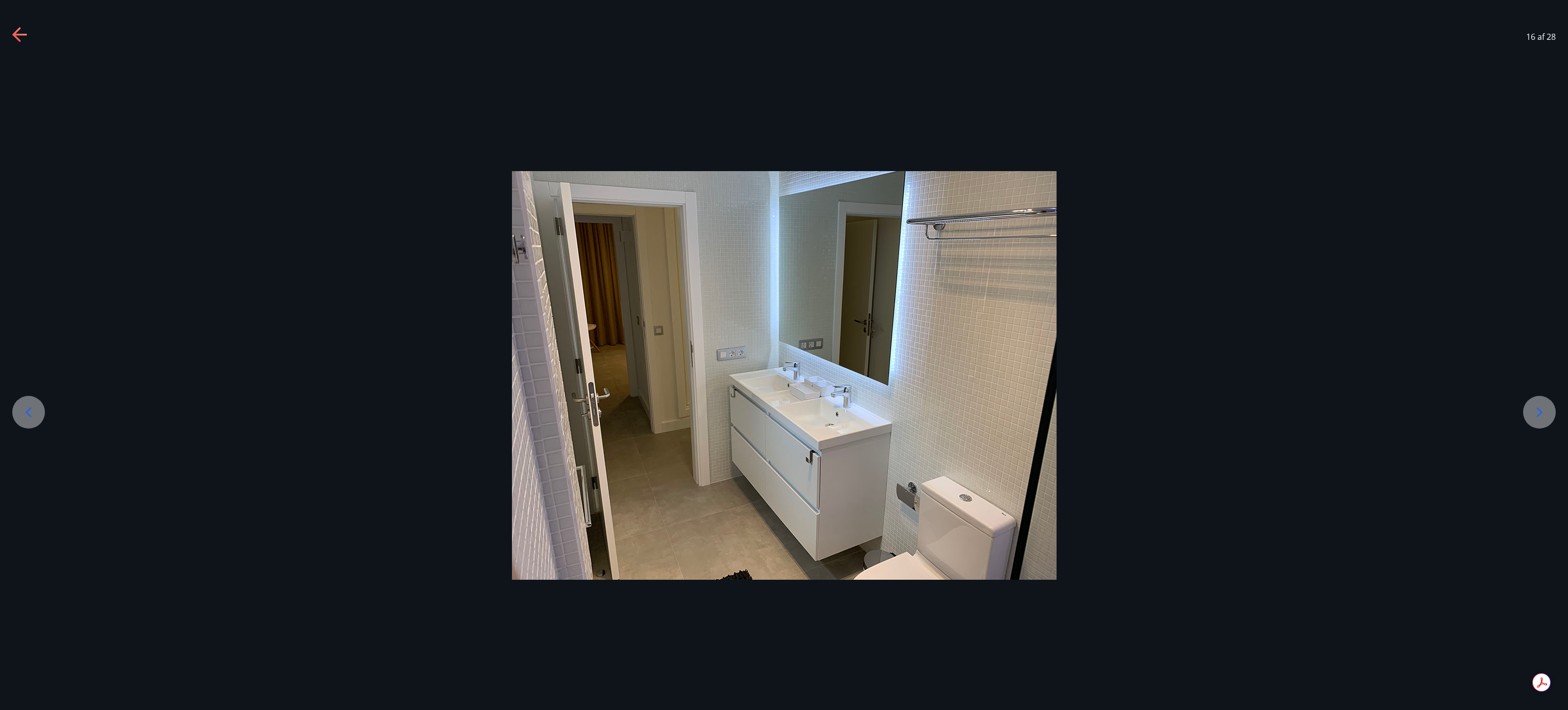
click at [784, 354] on icon at bounding box center [1539, 411] width 16 height 16
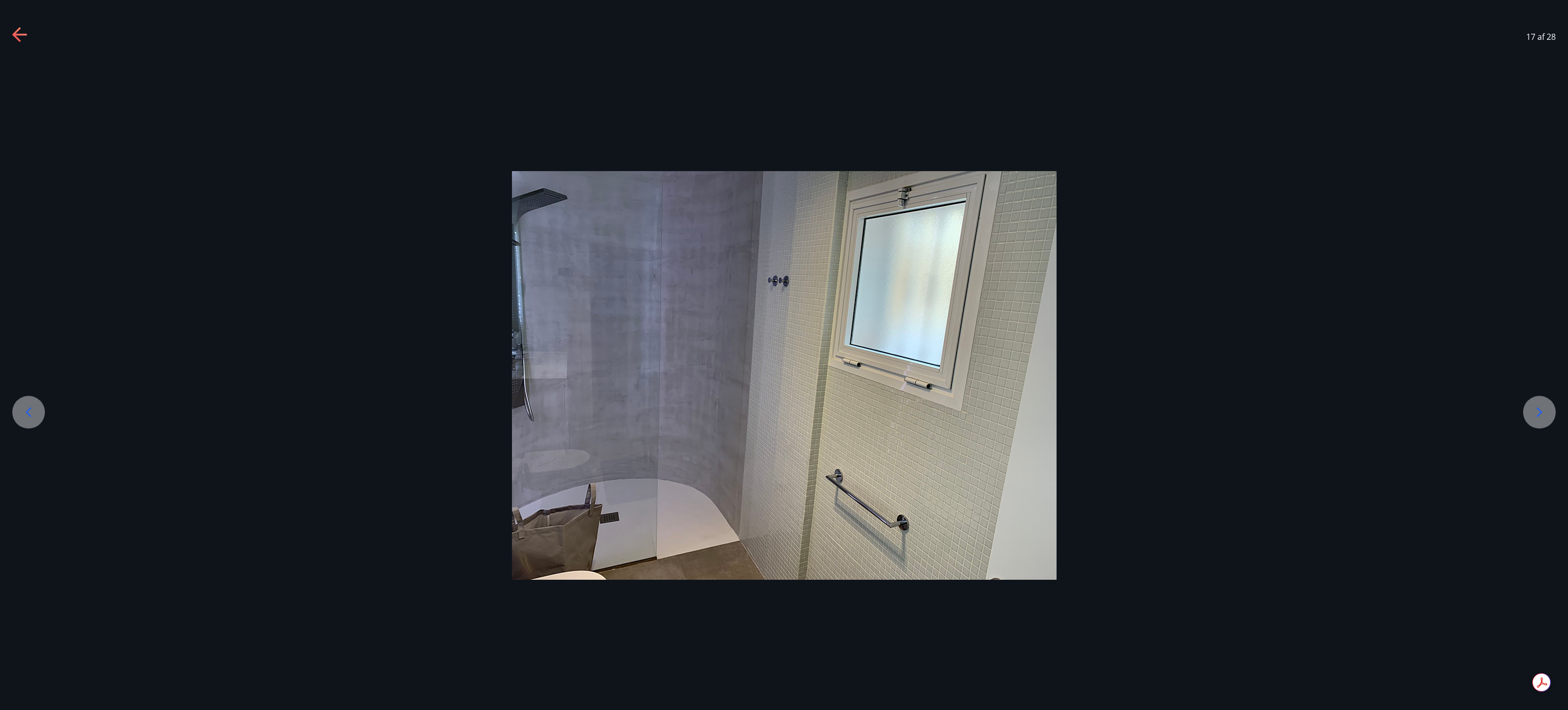
click at [784, 354] on icon at bounding box center [1539, 411] width 16 height 16
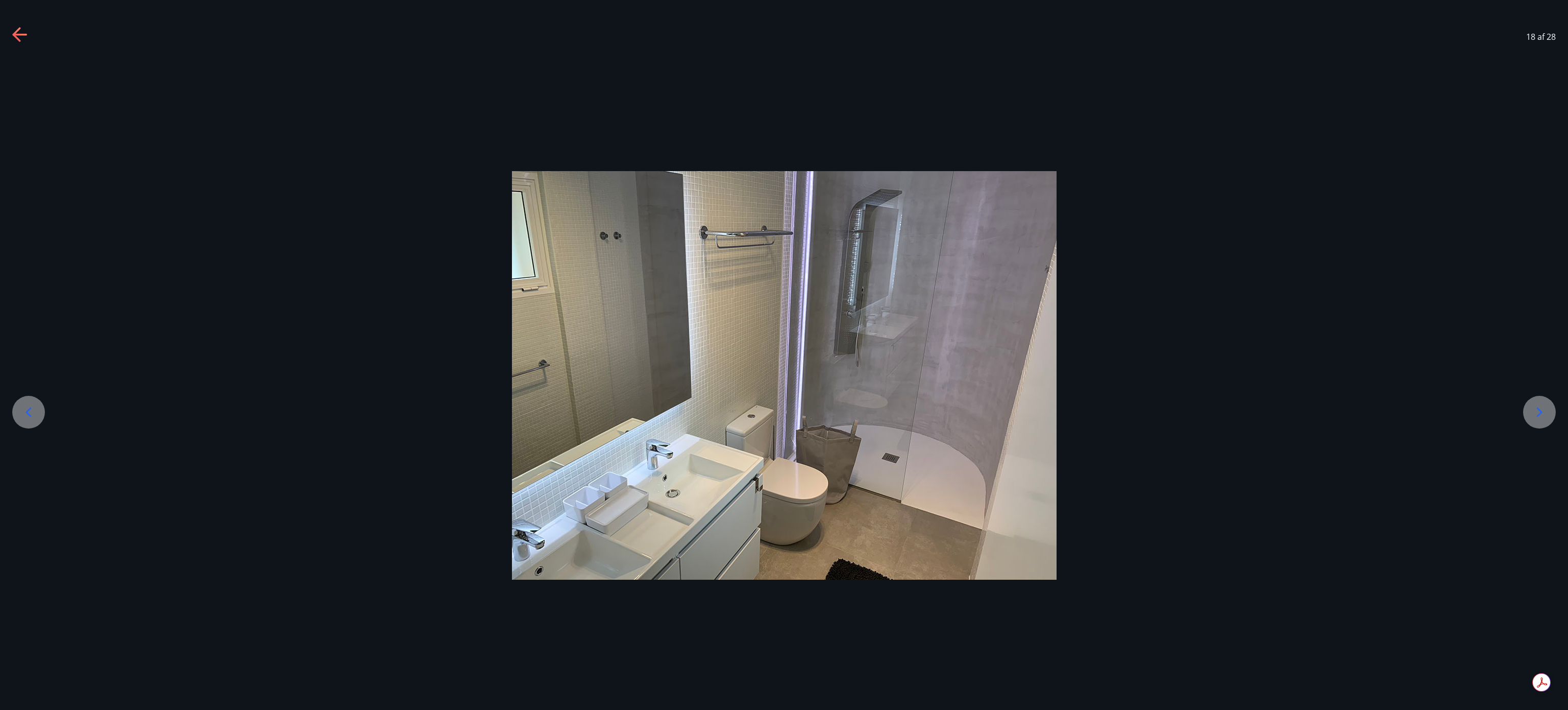
click at [784, 354] on icon at bounding box center [1539, 411] width 16 height 16
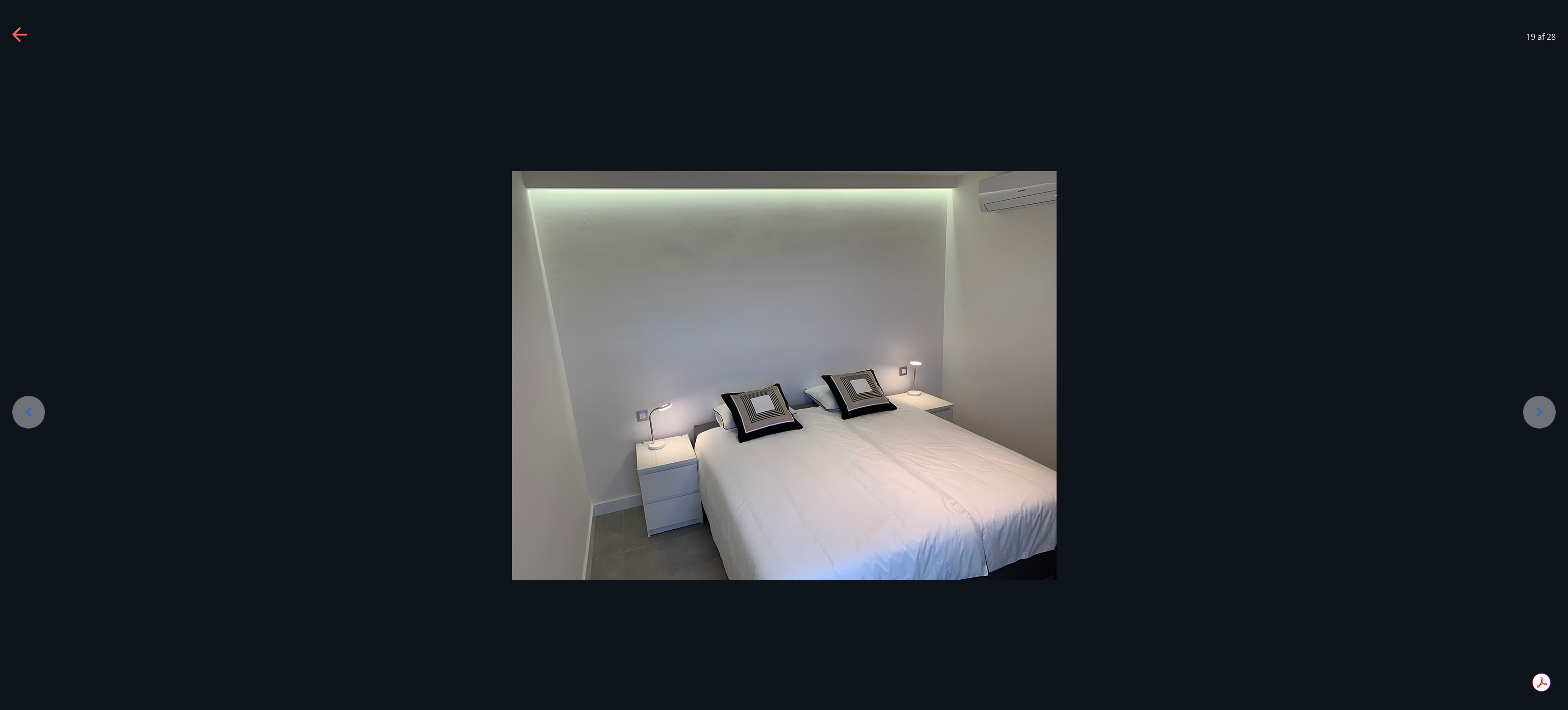
click at [784, 354] on icon at bounding box center [1539, 411] width 16 height 16
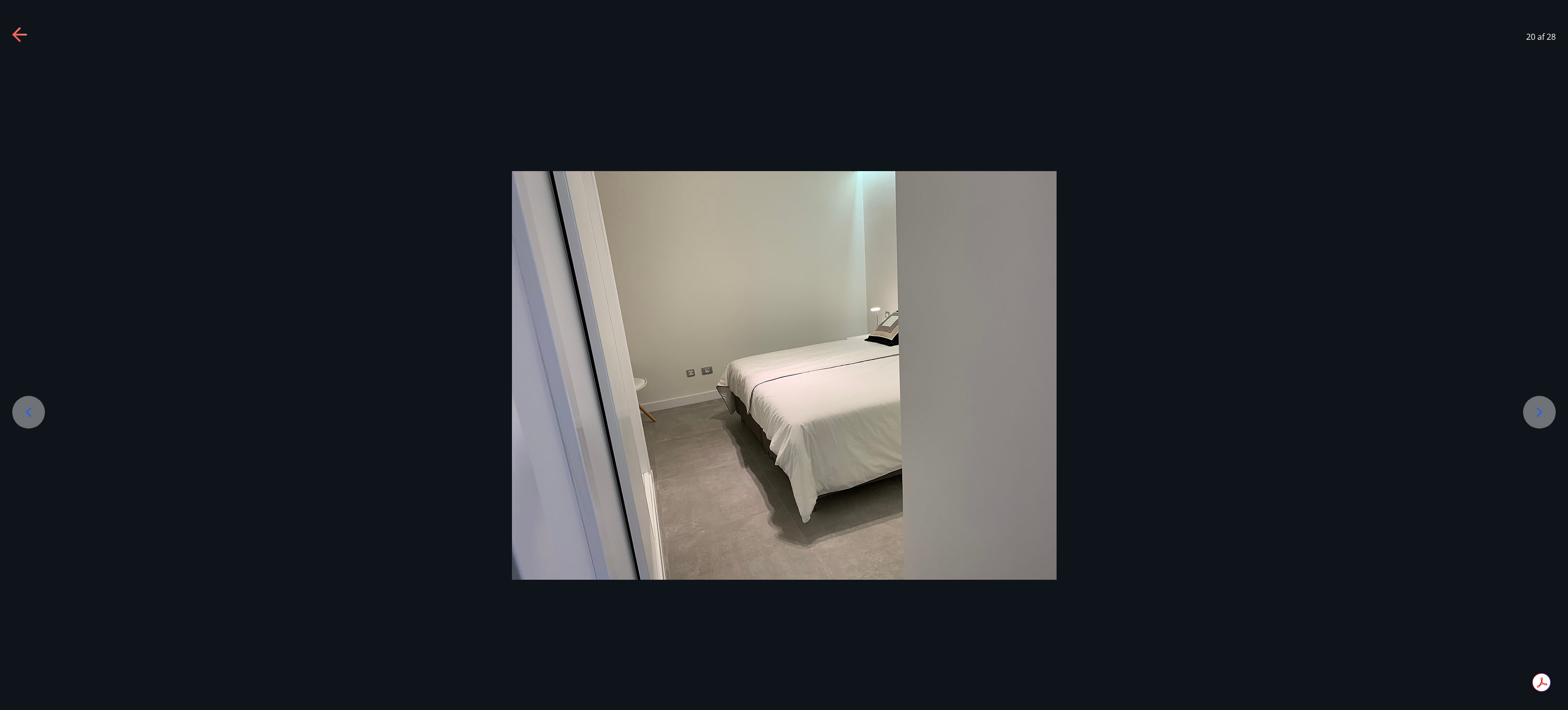
click at [784, 354] on icon at bounding box center [1539, 411] width 16 height 16
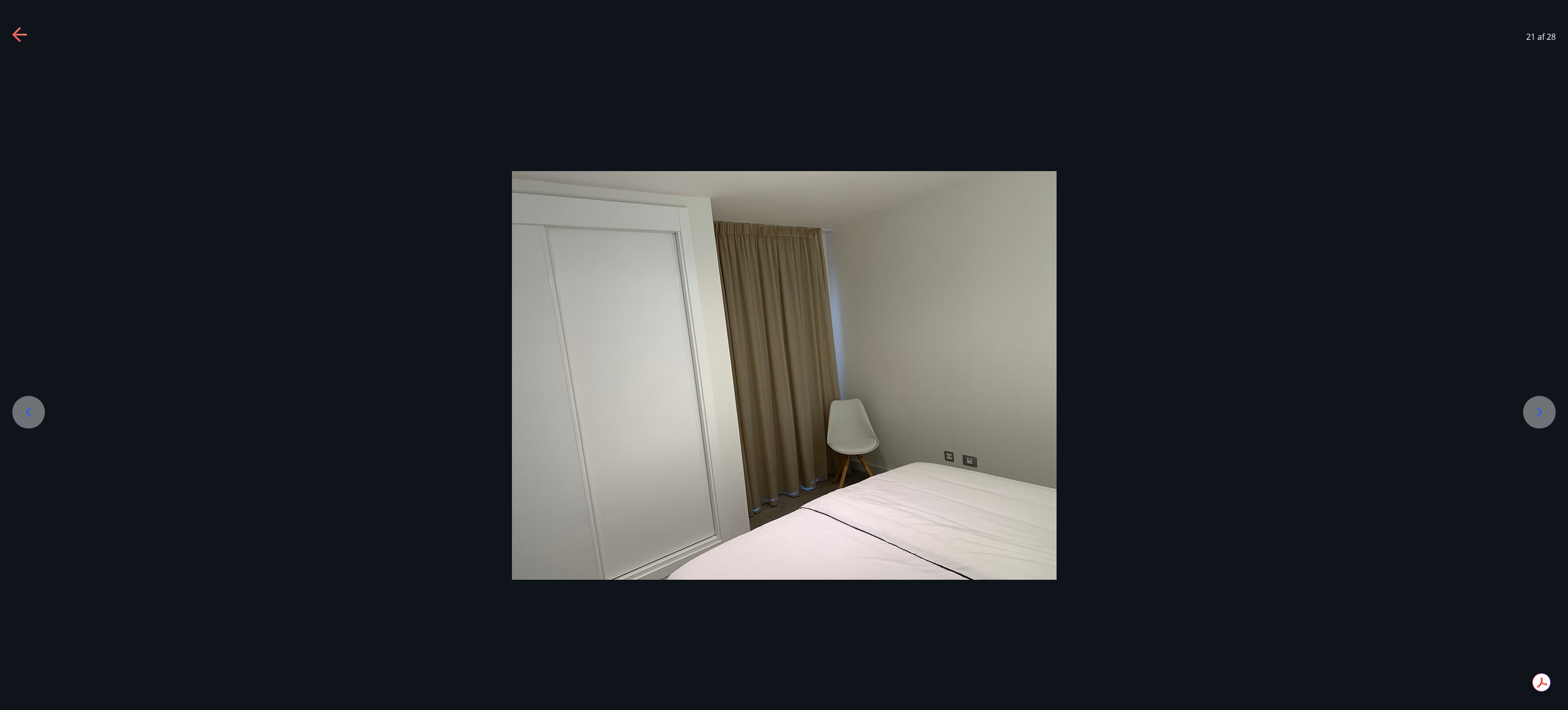
click at [784, 354] on icon at bounding box center [1539, 411] width 16 height 16
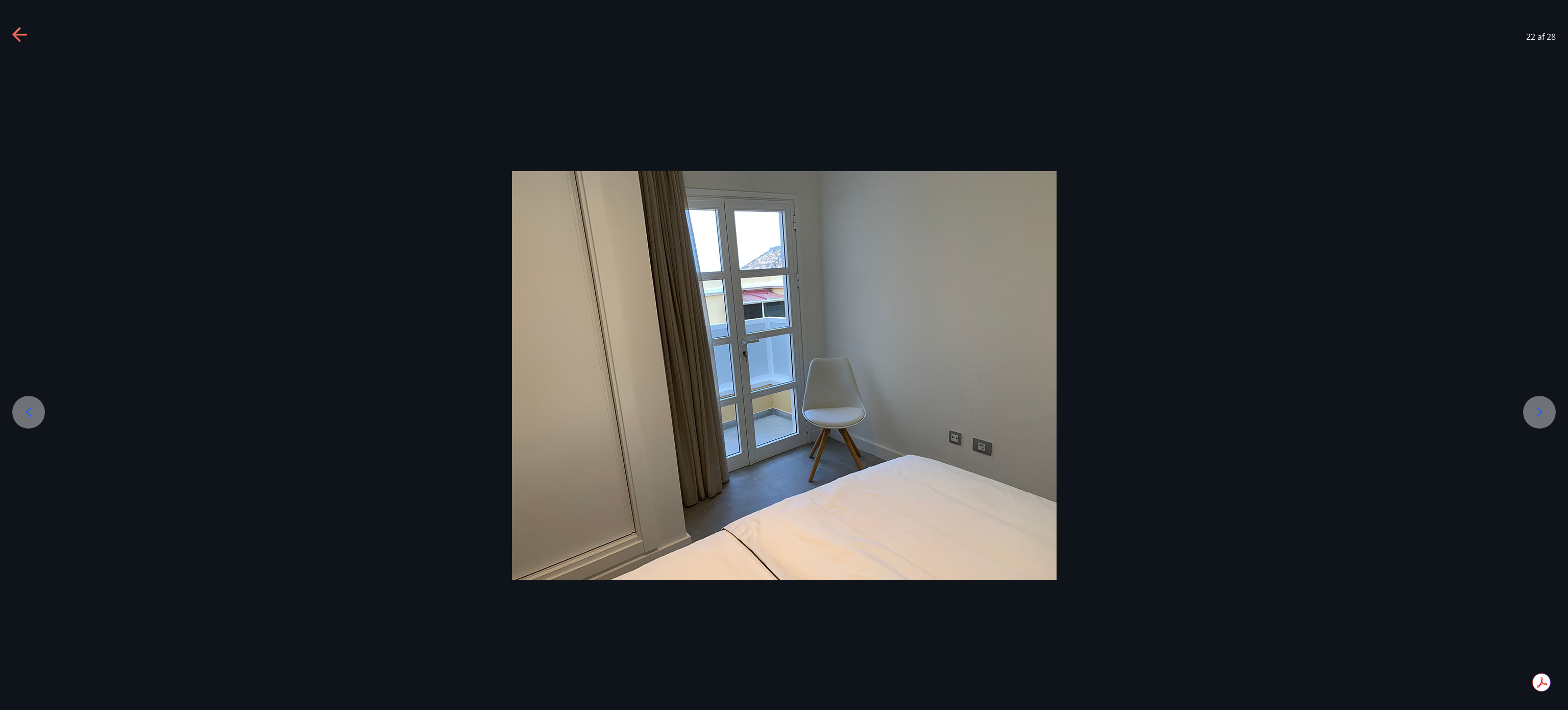
drag, startPoint x: 1535, startPoint y: 417, endPoint x: 1068, endPoint y: 409, distance: 467.1
click at [784, 354] on div at bounding box center [784, 375] width 1568 height 636
drag, startPoint x: 1068, startPoint y: 409, endPoint x: 796, endPoint y: 370, distance: 274.8
click at [784, 354] on div at bounding box center [784, 375] width 1568 height 408
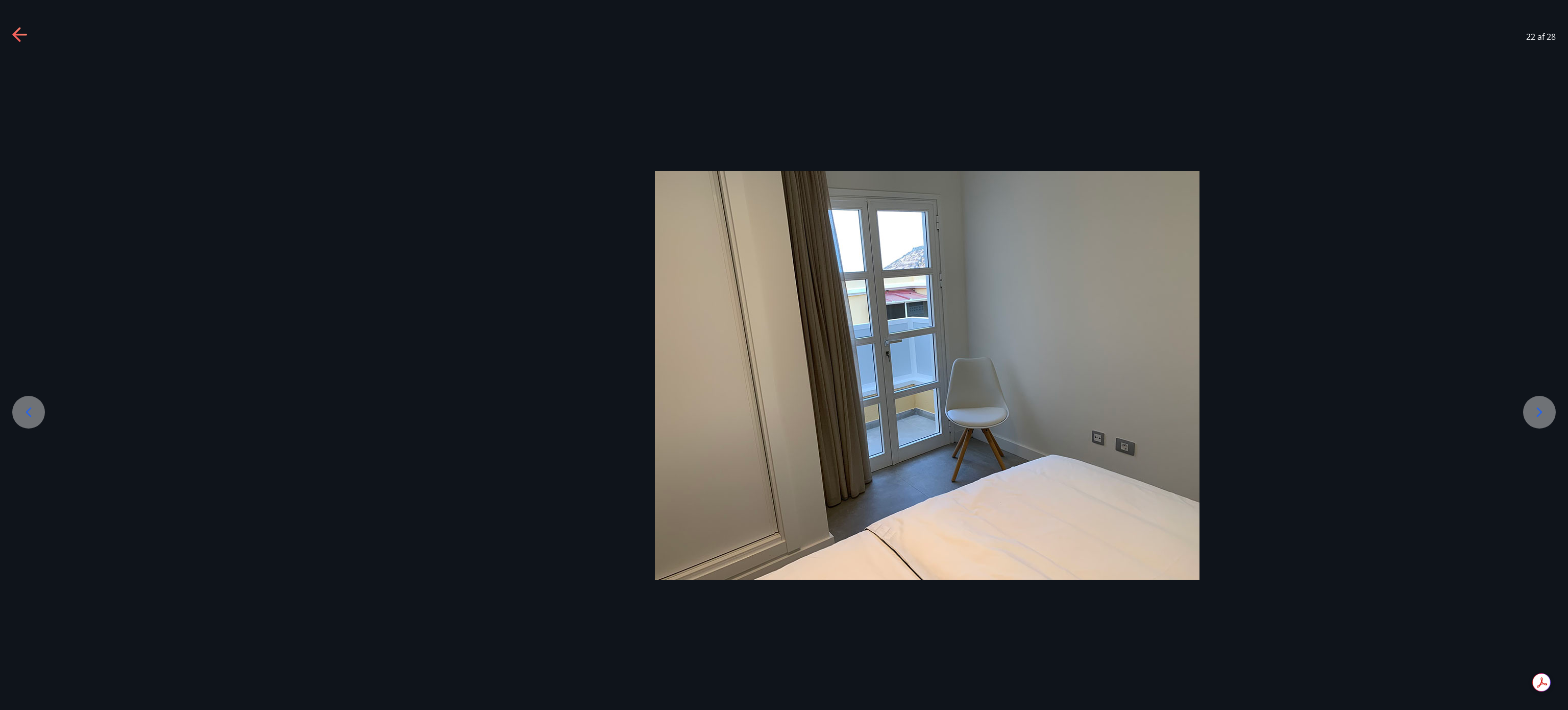
drag, startPoint x: 796, startPoint y: 370, endPoint x: 1060, endPoint y: 421, distance: 268.9
click at [784, 354] on img at bounding box center [927, 375] width 545 height 408
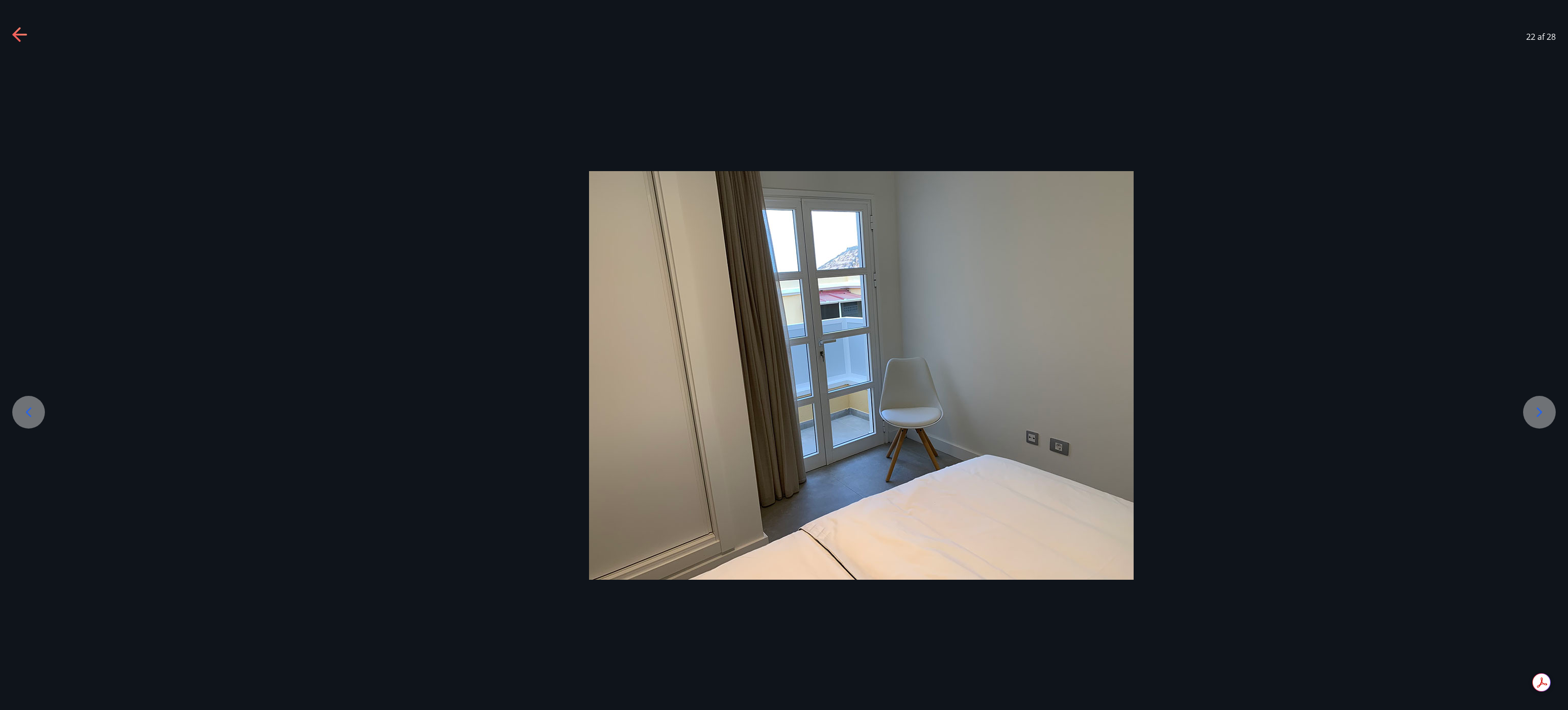
drag, startPoint x: 1060, startPoint y: 421, endPoint x: 1092, endPoint y: 404, distance: 36.2
click at [784, 354] on div at bounding box center [861, 375] width 1568 height 408
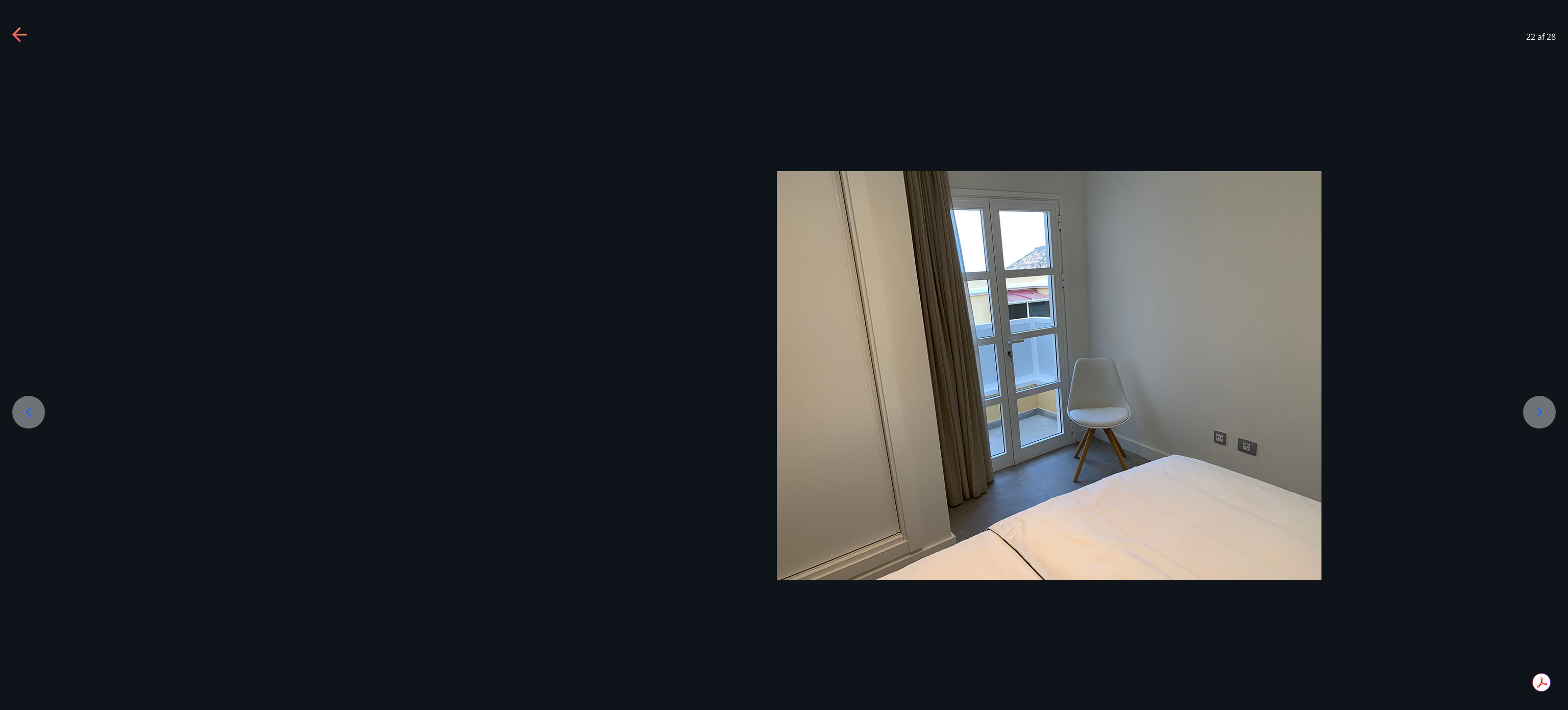
drag, startPoint x: 1092, startPoint y: 404, endPoint x: 1357, endPoint y: 389, distance: 265.4
click at [784, 354] on div at bounding box center [1049, 375] width 1568 height 408
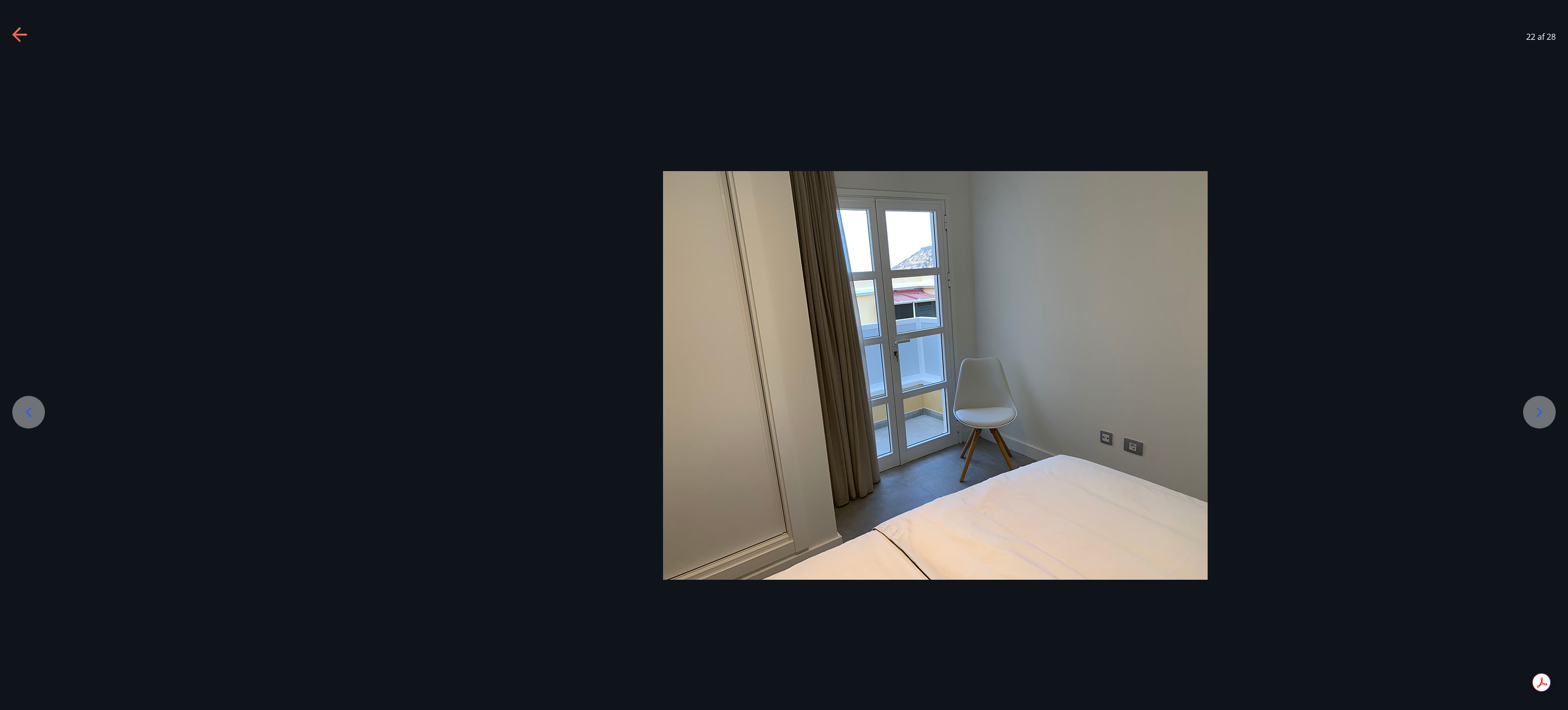
drag, startPoint x: 1357, startPoint y: 389, endPoint x: 1509, endPoint y: 420, distance: 155.1
click at [784, 354] on div at bounding box center [934, 375] width 1568 height 408
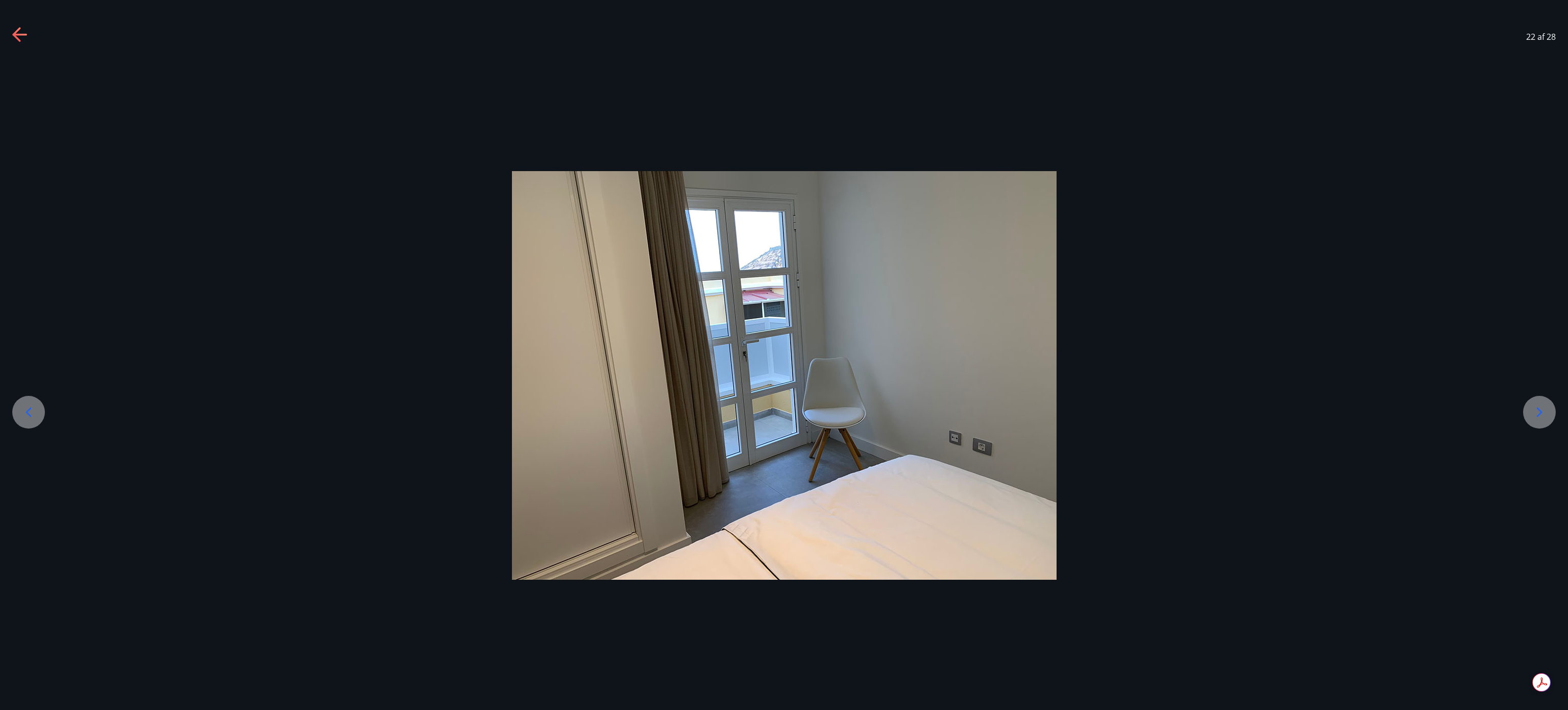
drag, startPoint x: 1509, startPoint y: 420, endPoint x: 1537, endPoint y: 409, distance: 30.1
click at [784, 354] on div at bounding box center [784, 375] width 1568 height 636
click at [784, 354] on icon at bounding box center [1539, 411] width 16 height 16
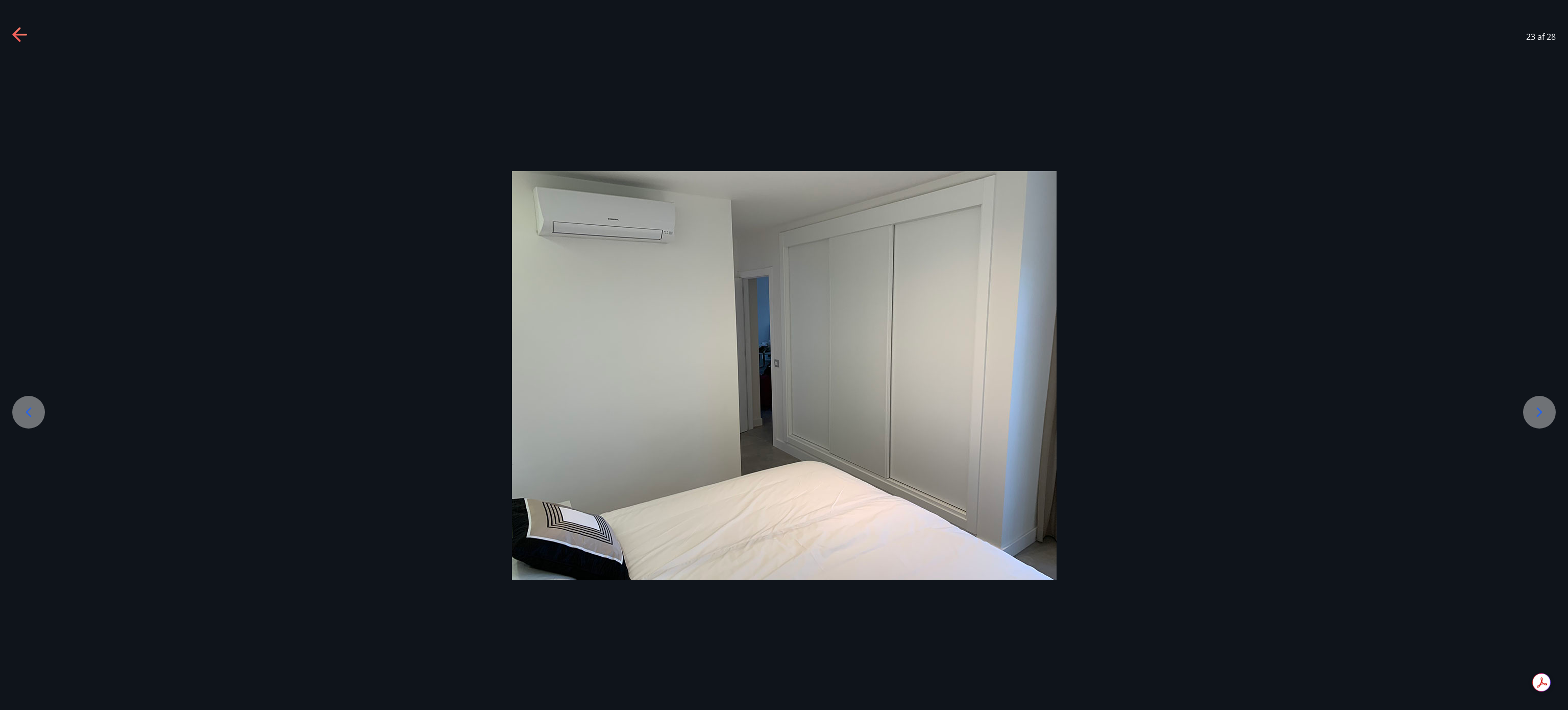
click at [784, 354] on icon at bounding box center [1539, 411] width 16 height 16
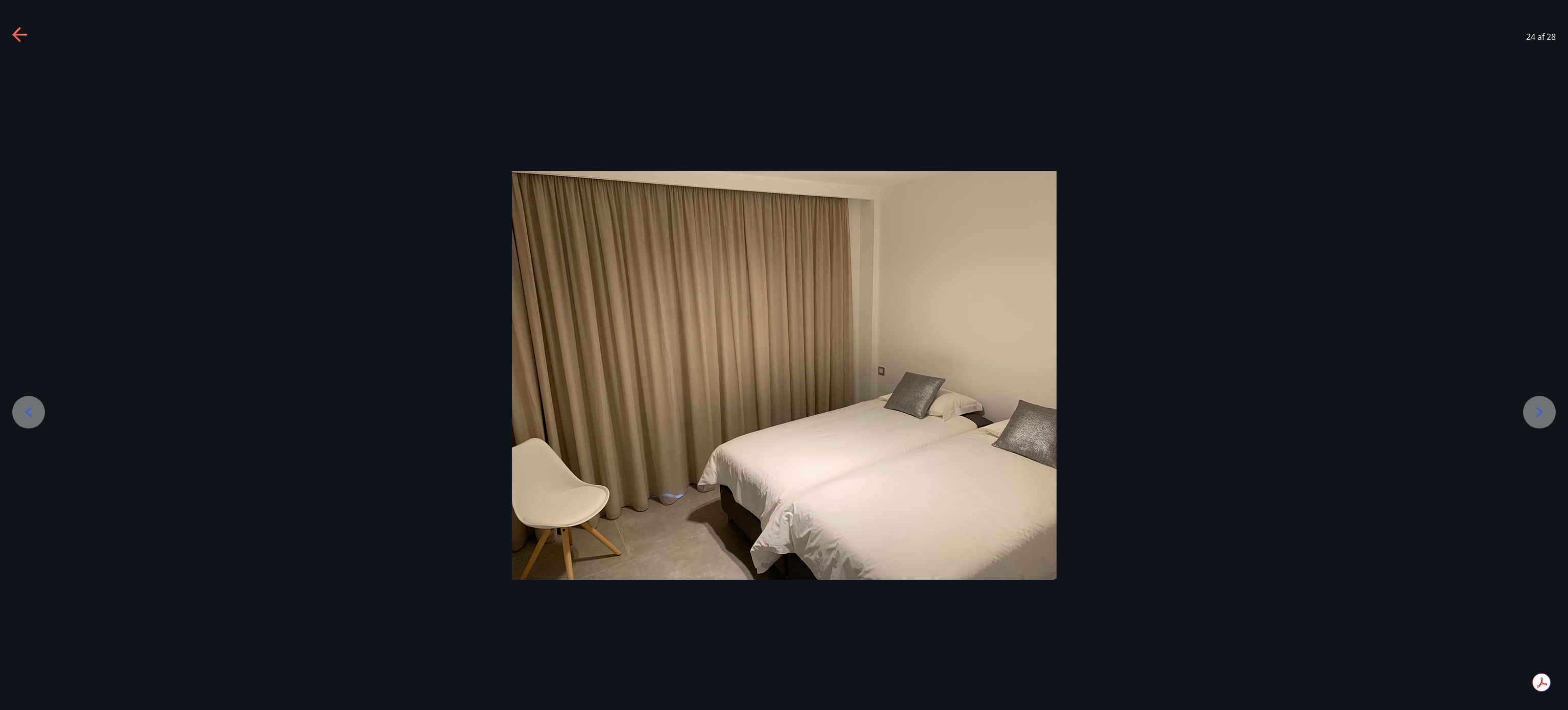
click at [784, 354] on icon at bounding box center [1539, 411] width 16 height 16
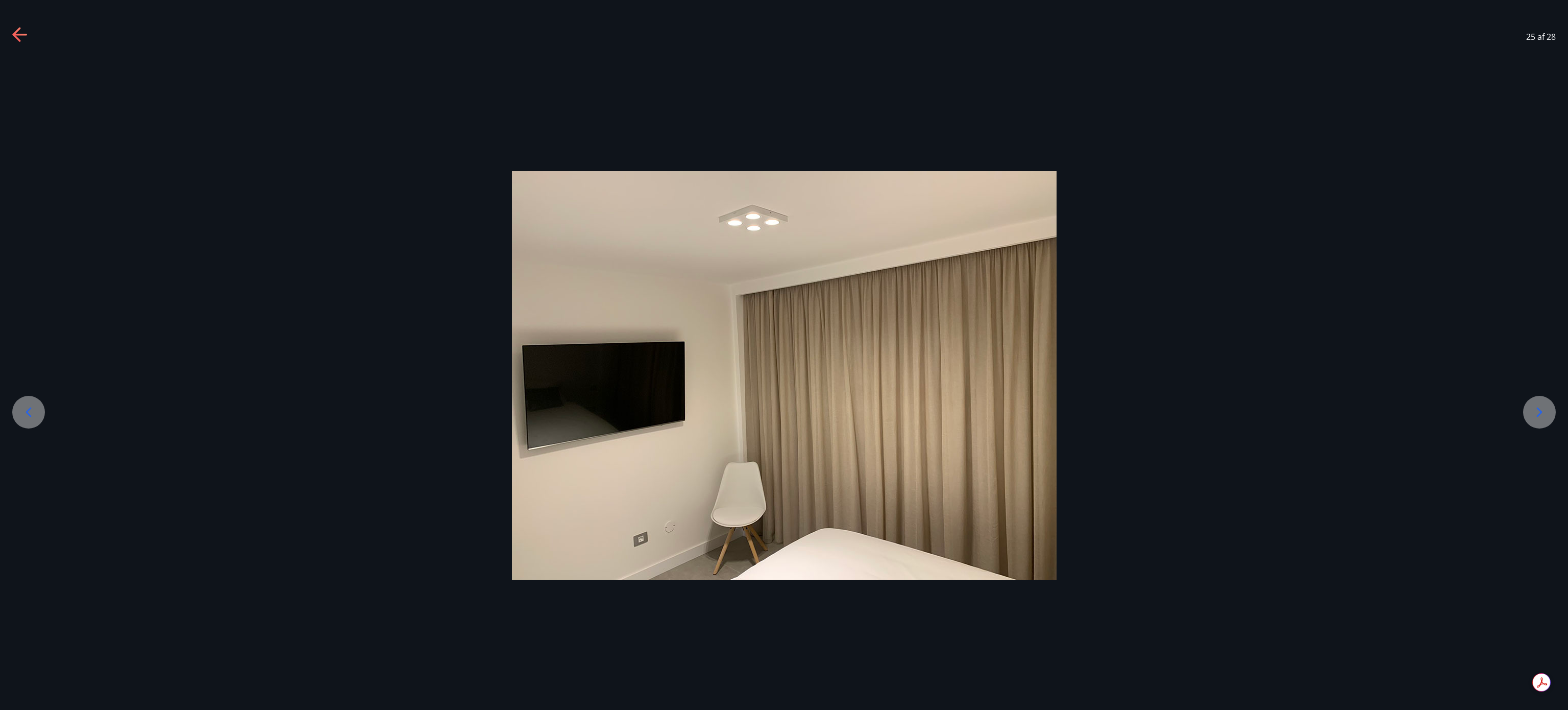
click at [784, 354] on icon at bounding box center [1539, 411] width 16 height 16
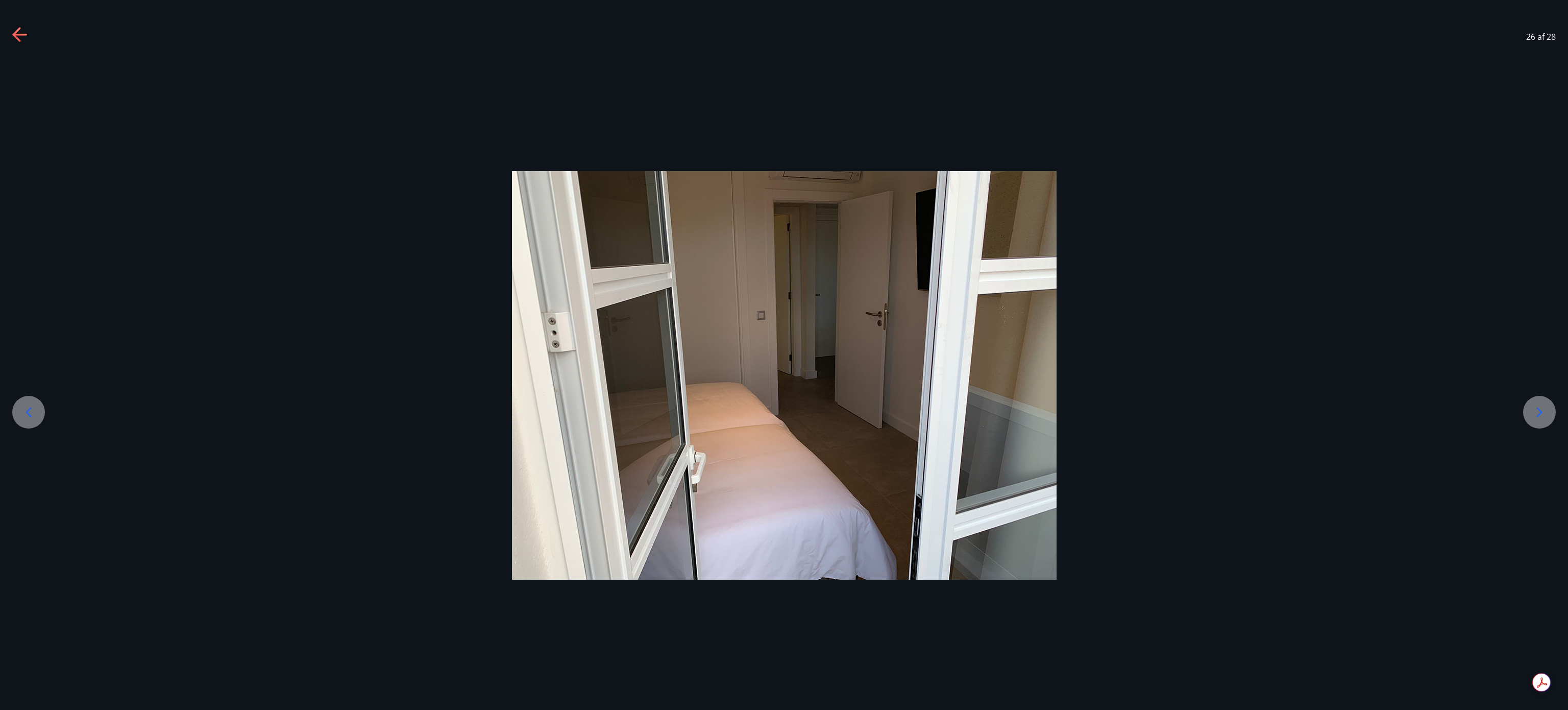
click at [784, 354] on icon at bounding box center [1539, 411] width 16 height 16
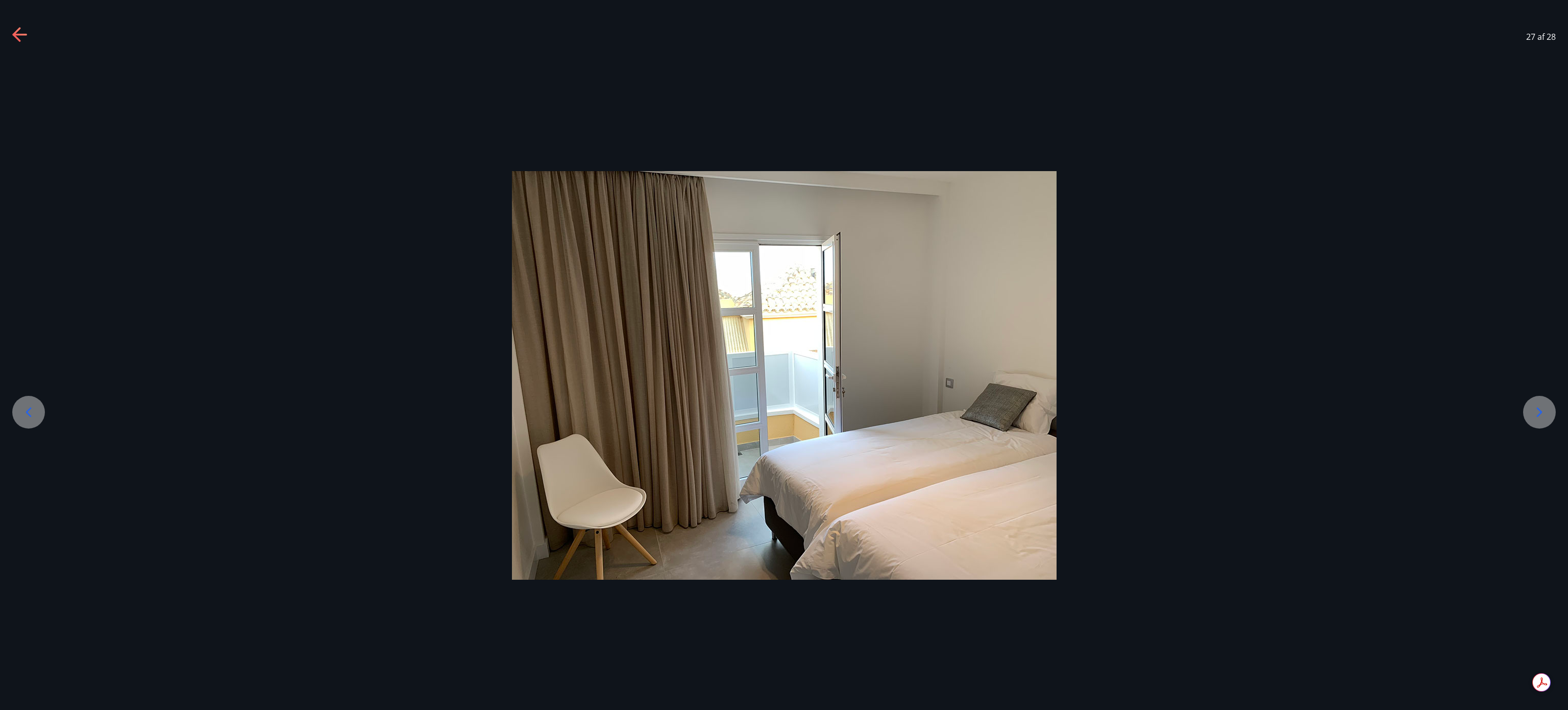
click at [784, 354] on icon at bounding box center [1539, 411] width 16 height 16
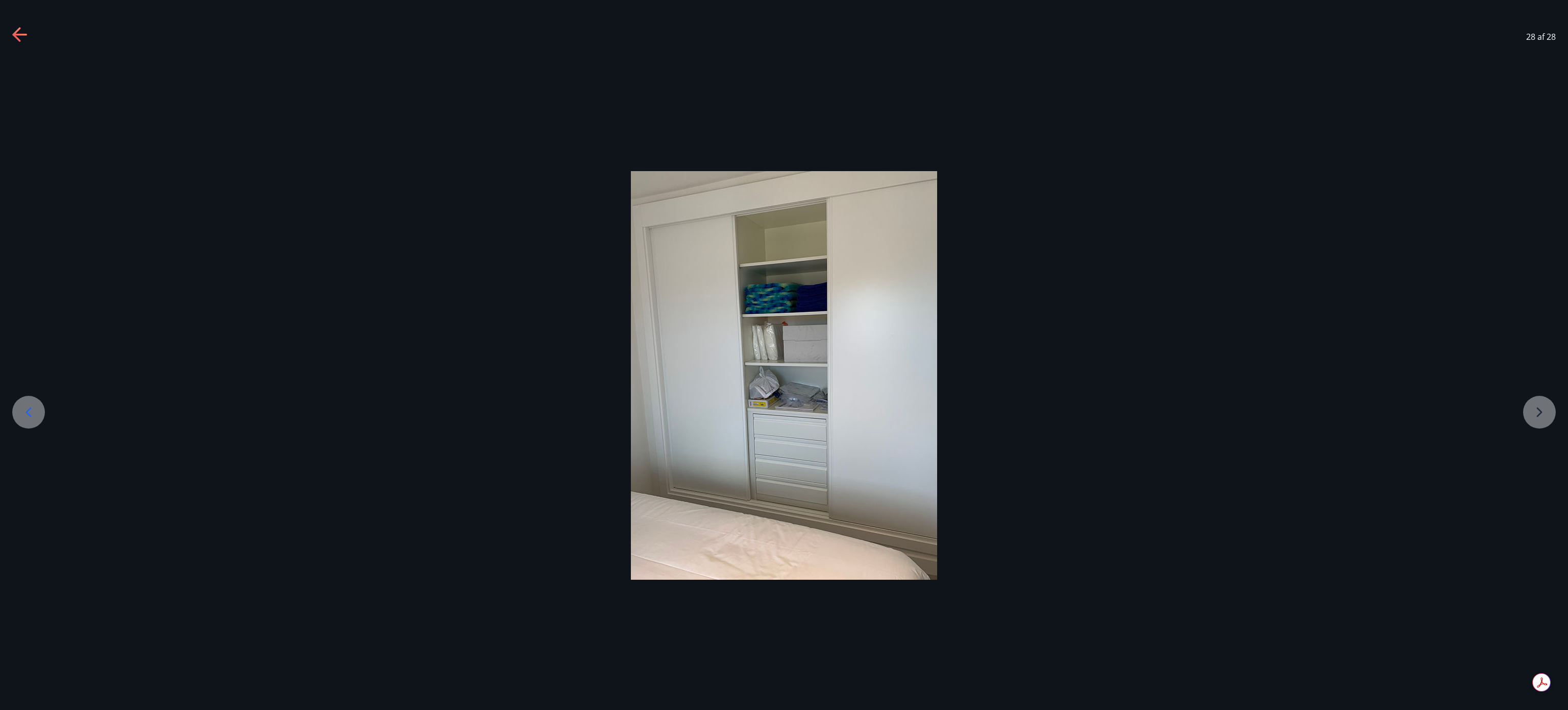
click at [784, 354] on div at bounding box center [784, 375] width 1568 height 408
click at [15, 30] on icon at bounding box center [20, 35] width 16 height 16
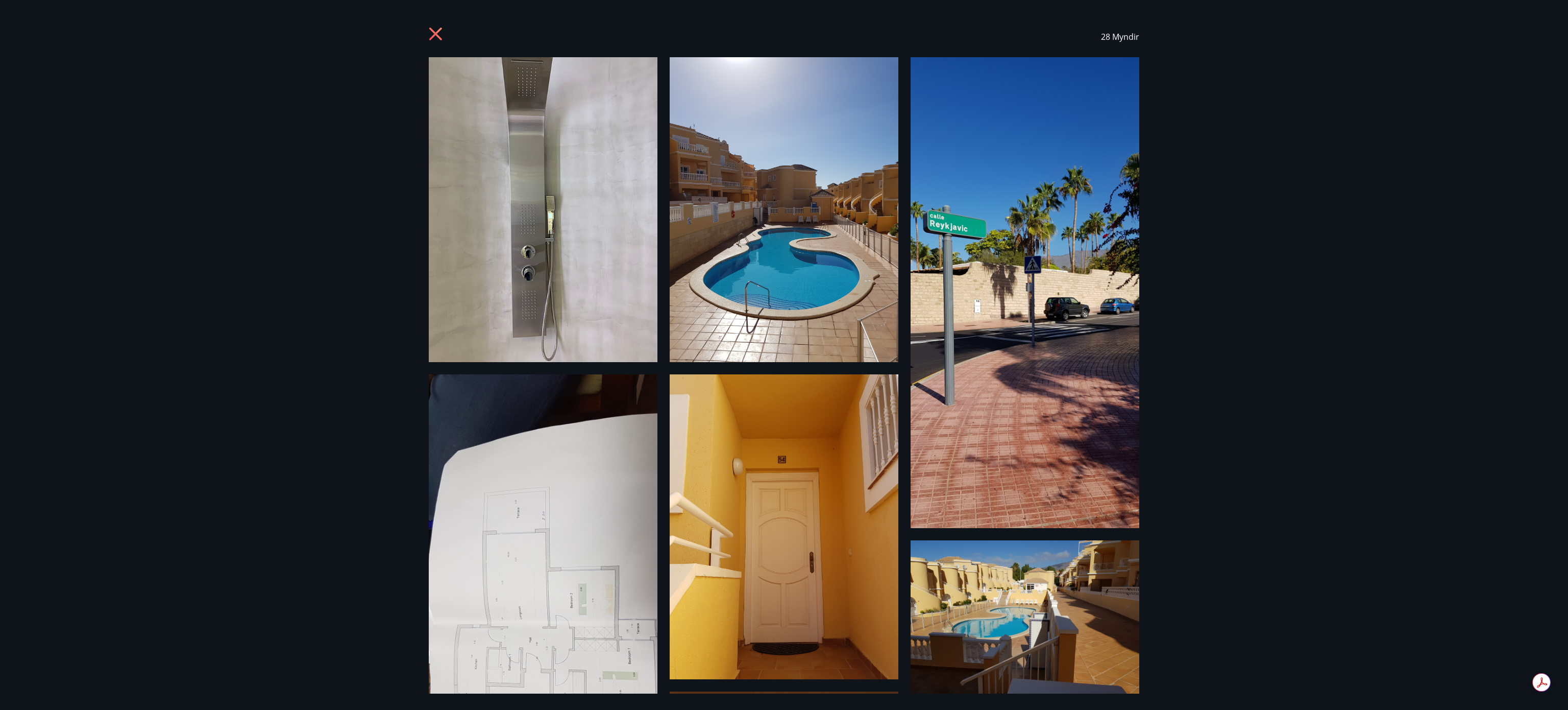
click at [784, 354] on div "28 Myndir" at bounding box center [784, 355] width 1568 height 710
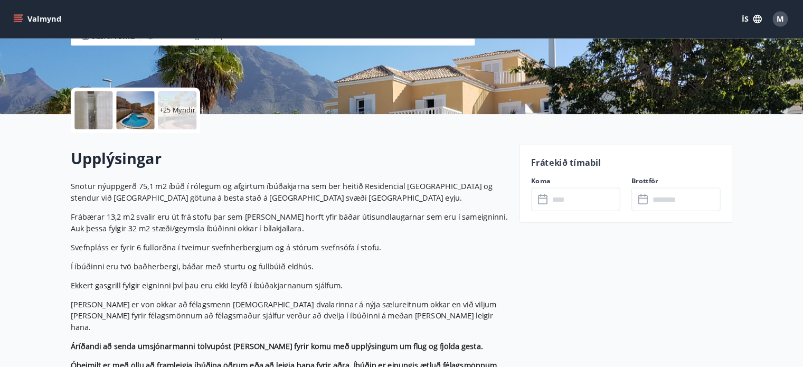
scroll to position [190, 0]
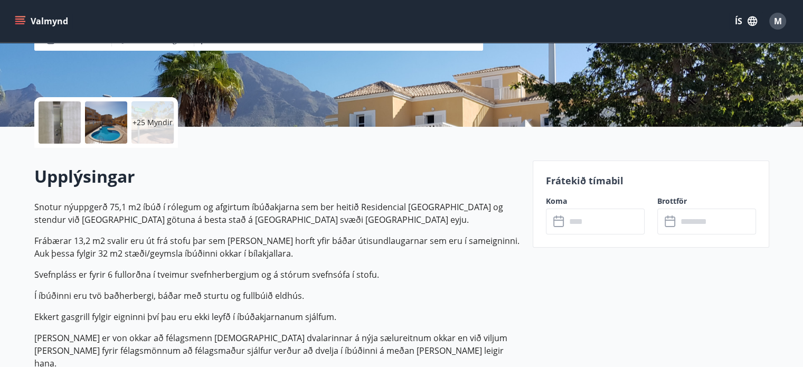
drag, startPoint x: 1617, startPoint y: 1, endPoint x: 600, endPoint y: 294, distance: 1058.9
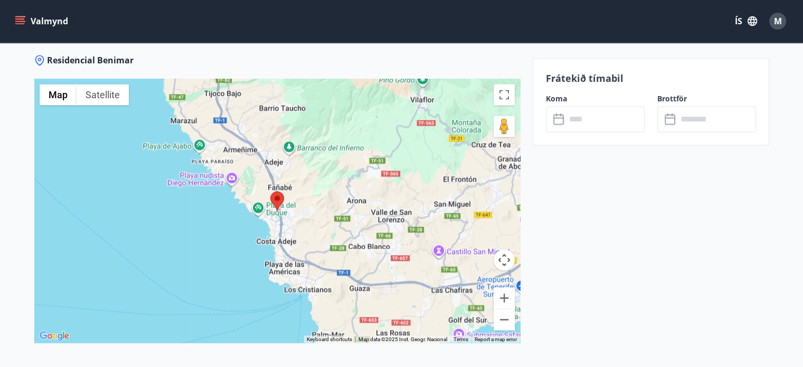
scroll to position [1733, 0]
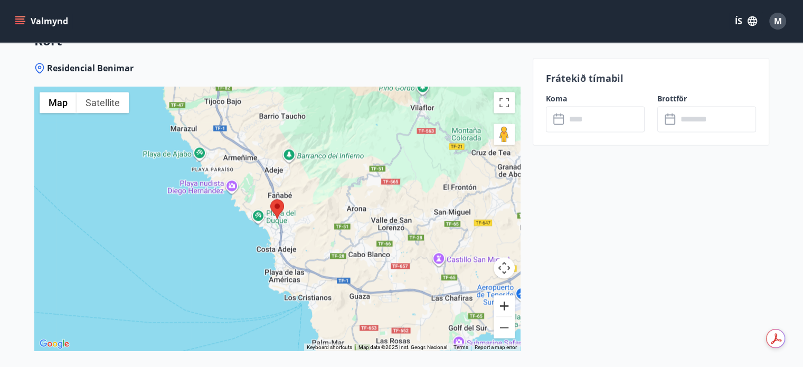
click at [502, 297] on button "Zoom in" at bounding box center [503, 305] width 21 height 21
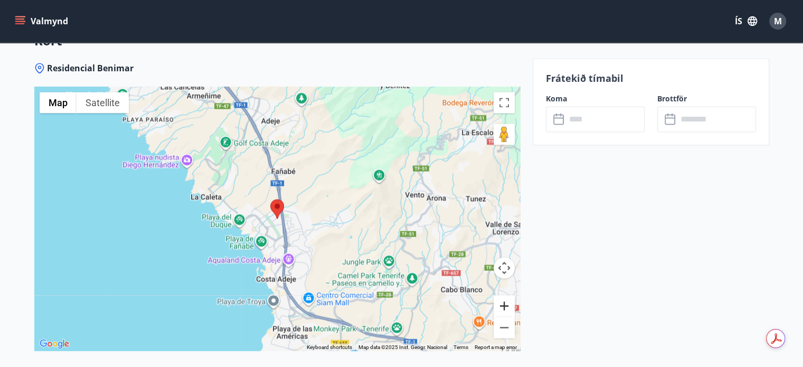
click at [502, 297] on button "Zoom in" at bounding box center [503, 305] width 21 height 21
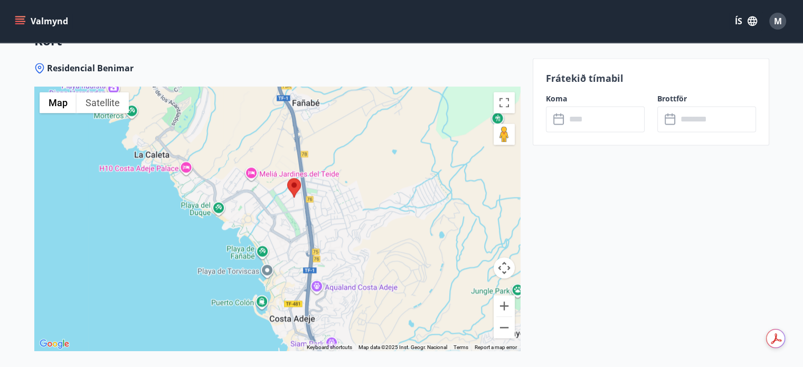
drag, startPoint x: 306, startPoint y: 251, endPoint x: 334, endPoint y: 225, distance: 38.1
click at [334, 225] on div at bounding box center [277, 219] width 486 height 264
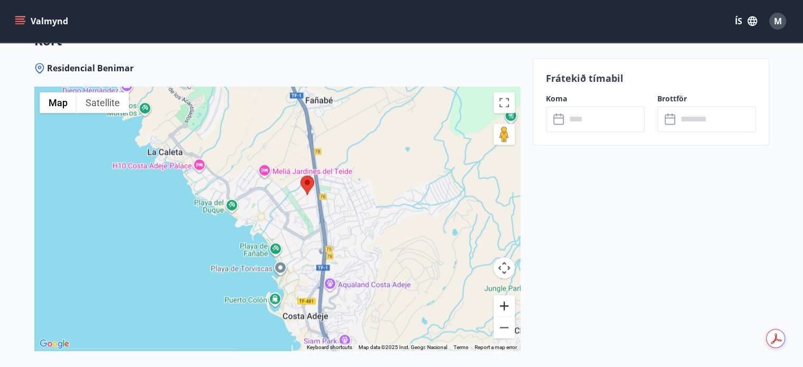
click at [503, 295] on button "Zoom in" at bounding box center [503, 305] width 21 height 21
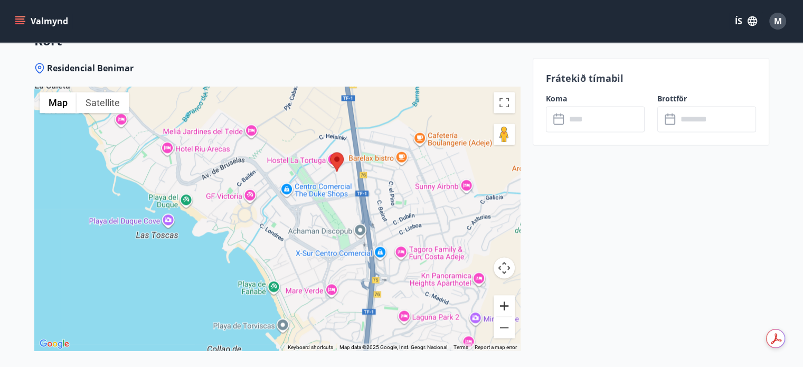
click at [503, 295] on button "Zoom in" at bounding box center [503, 305] width 21 height 21
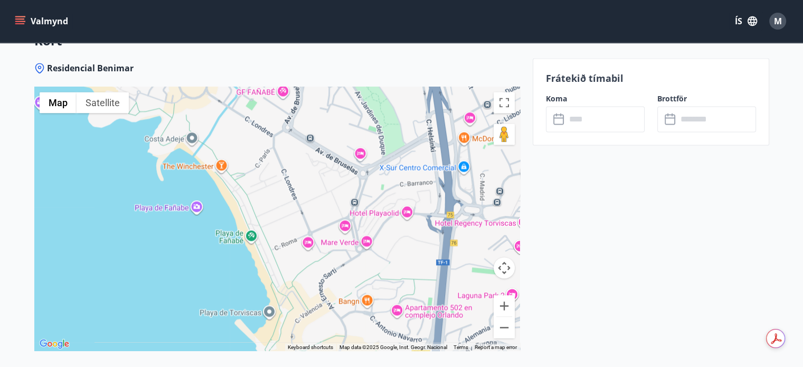
drag, startPoint x: 350, startPoint y: 257, endPoint x: 331, endPoint y: 128, distance: 130.2
click at [331, 128] on div at bounding box center [277, 219] width 486 height 264
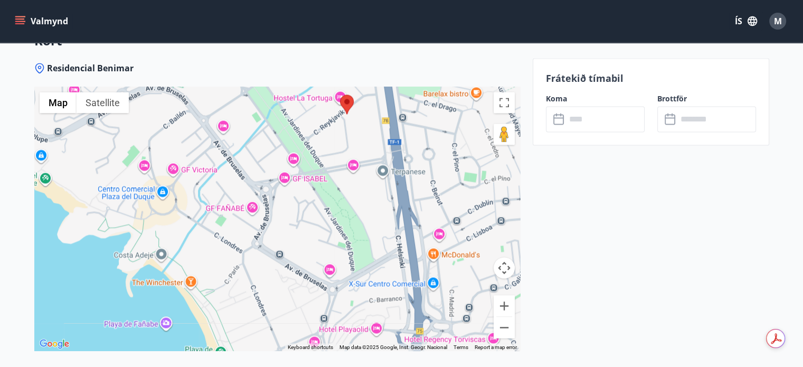
drag, startPoint x: 341, startPoint y: 205, endPoint x: 310, endPoint y: 325, distance: 123.9
click at [310, 325] on div at bounding box center [277, 219] width 486 height 264
click at [335, 196] on div at bounding box center [277, 219] width 486 height 264
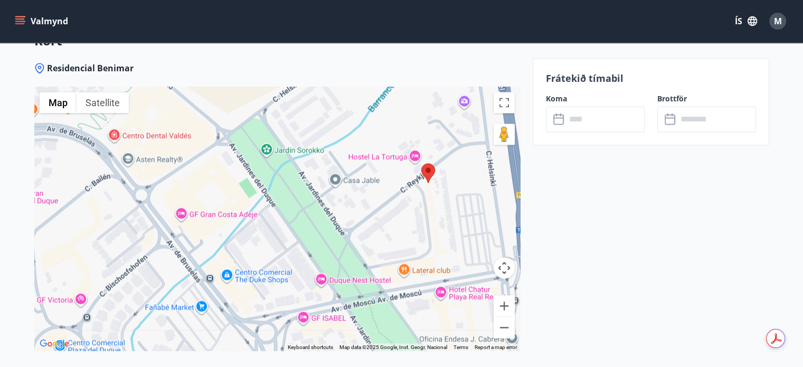
drag, startPoint x: 329, startPoint y: 179, endPoint x: 399, endPoint y: 346, distance: 181.2
click at [399, 346] on div "Residencial Benimar ← Move left → Move right ↑ Move up ↓ Move down + Zoom in - …" at bounding box center [277, 227] width 486 height 330
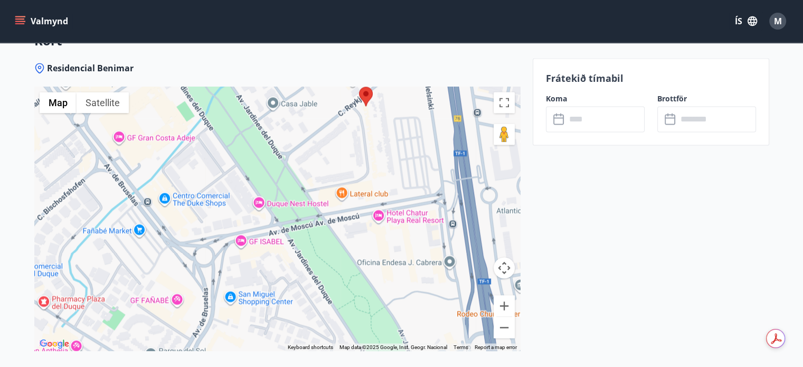
drag, startPoint x: 331, startPoint y: 246, endPoint x: 265, endPoint y: 166, distance: 103.9
click at [265, 166] on div at bounding box center [277, 219] width 486 height 264
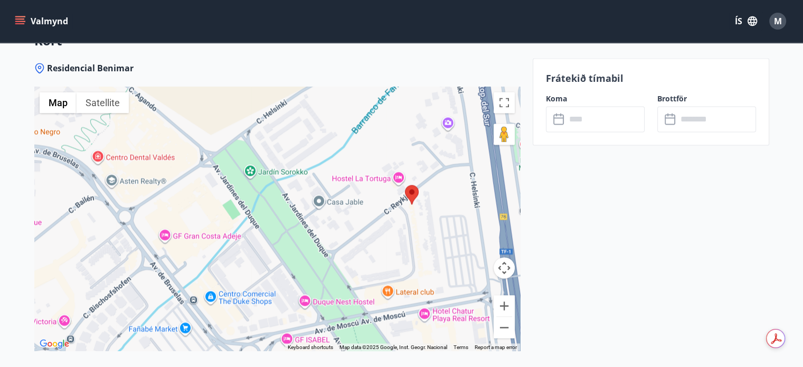
drag, startPoint x: 320, startPoint y: 259, endPoint x: 369, endPoint y: 360, distance: 112.8
click at [369, 360] on div "Residencial Benimar ← Move left → Move right ↑ Move up ↓ Move down + Zoom in - …" at bounding box center [277, 227] width 486 height 330
click at [249, 158] on div at bounding box center [277, 219] width 486 height 264
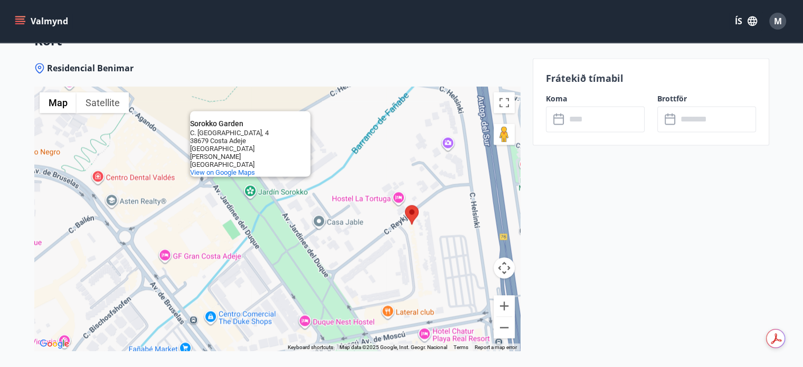
click at [278, 223] on div "Sorokko Garden Sorokko Garden C. Helsinki, 4 38679 Costa Adeje Santa Cruz de Te…" at bounding box center [277, 219] width 486 height 264
click at [376, 247] on div "Sorokko Garden Sorokko Garden C. Helsinki, 4 38679 Costa Adeje Santa Cruz de Te…" at bounding box center [277, 219] width 486 height 264
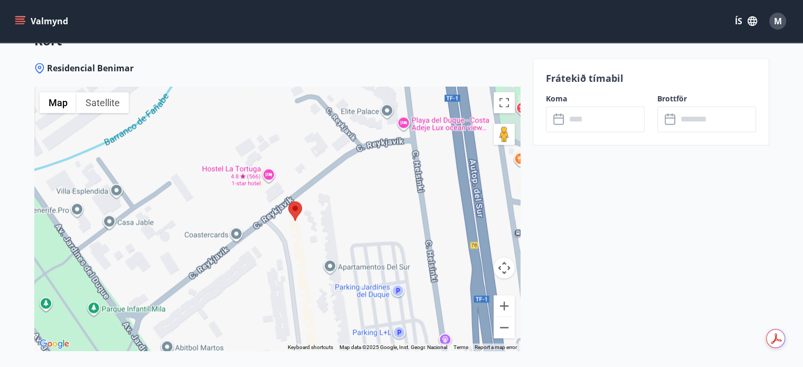
drag, startPoint x: 375, startPoint y: 255, endPoint x: 217, endPoint y: 290, distance: 161.6
click at [217, 290] on div "Sorokko Garden Sorokko Garden C. Helsinki, 4 38679 Costa Adeje Santa Cruz de Te…" at bounding box center [277, 219] width 486 height 264
click at [502, 92] on button "Toggle fullscreen view" at bounding box center [503, 102] width 21 height 21
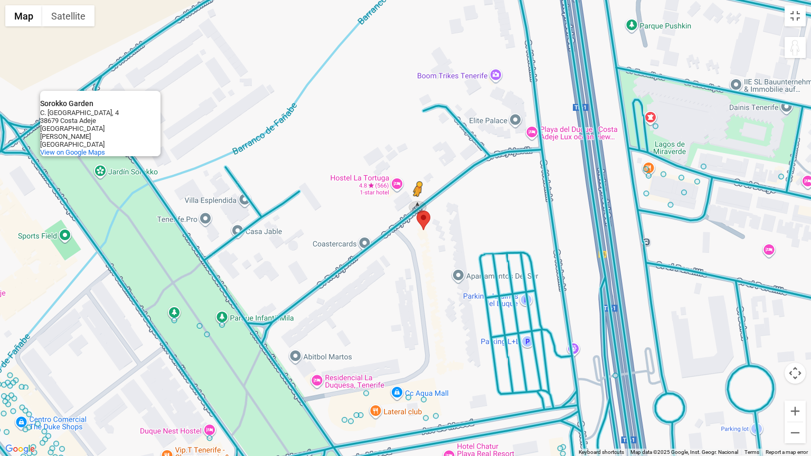
drag, startPoint x: 792, startPoint y: 44, endPoint x: 416, endPoint y: 207, distance: 409.4
click at [416, 207] on div "To activate drag with keyboard, press Alt + Enter. Once in keyboard drag state,…" at bounding box center [405, 228] width 811 height 456
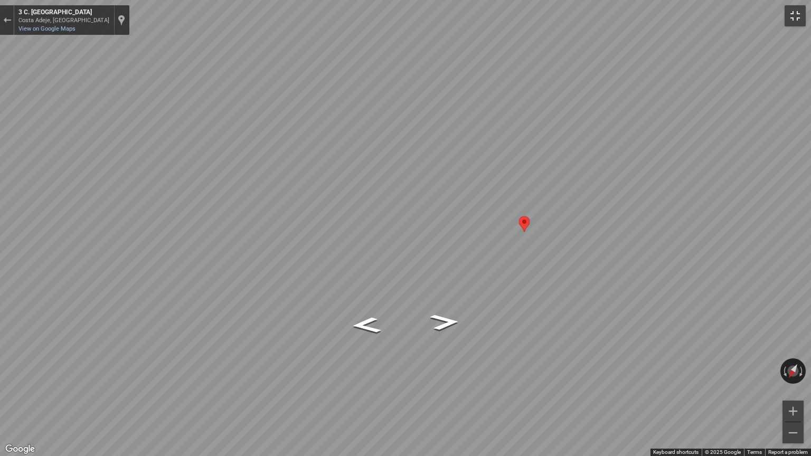
click at [794, 13] on button "Toggle fullscreen view" at bounding box center [794, 15] width 21 height 21
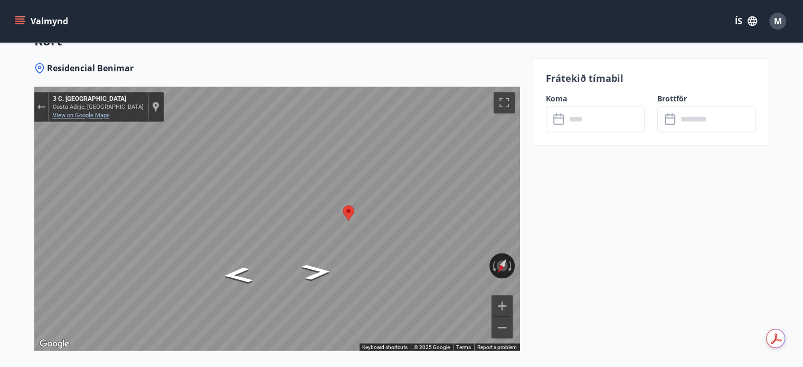
click at [103, 112] on link "View on Google Maps" at bounding box center [81, 115] width 57 height 7
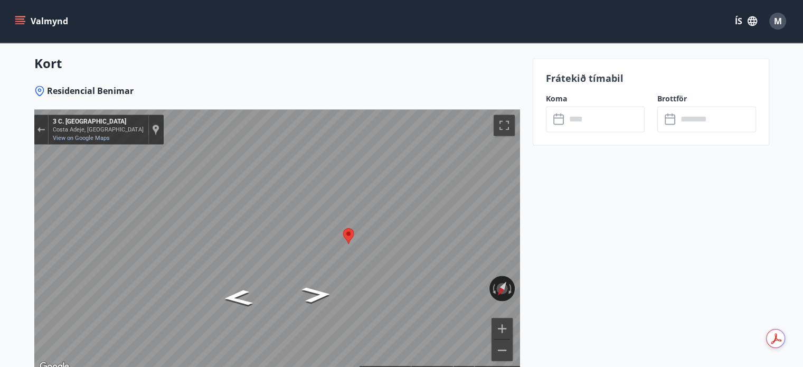
scroll to position [1713, 0]
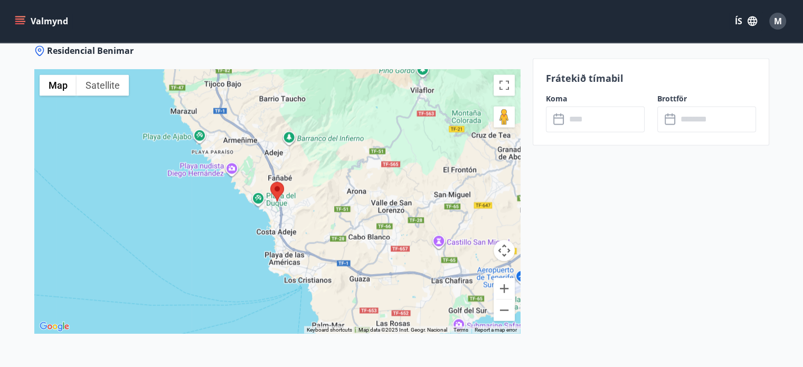
scroll to position [1749, 0]
click at [501, 279] on button "Zoom in" at bounding box center [503, 289] width 21 height 21
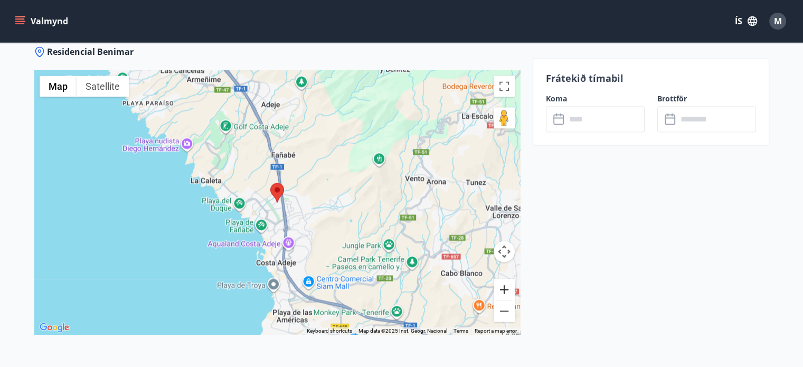
click at [501, 279] on button "Zoom in" at bounding box center [503, 289] width 21 height 21
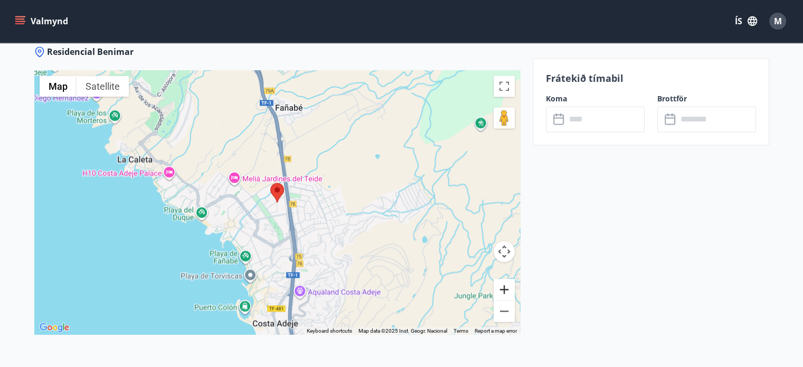
click at [501, 279] on button "Zoom in" at bounding box center [503, 289] width 21 height 21
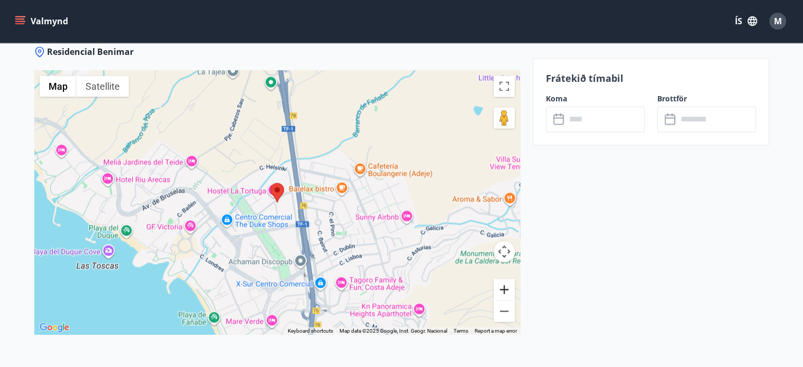
click at [501, 279] on button "Zoom in" at bounding box center [503, 289] width 21 height 21
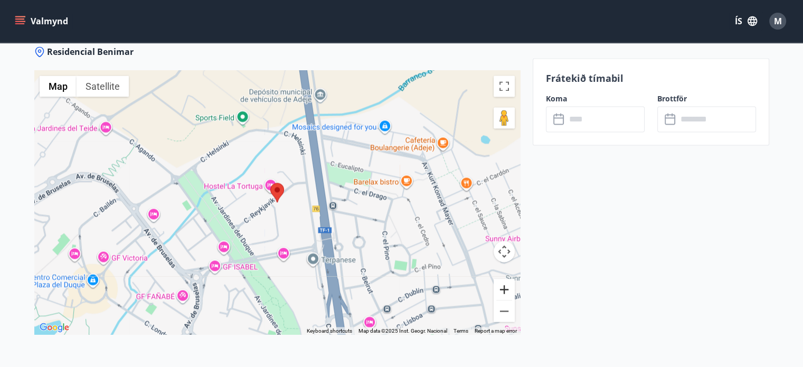
click at [501, 279] on button "Zoom in" at bounding box center [503, 289] width 21 height 21
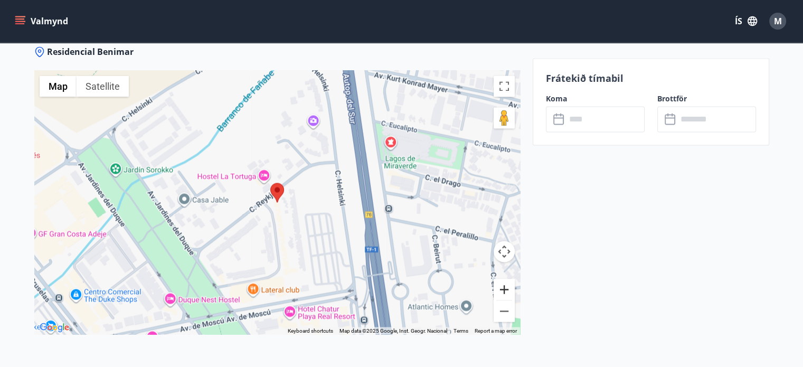
click at [501, 279] on button "Zoom in" at bounding box center [503, 289] width 21 height 21
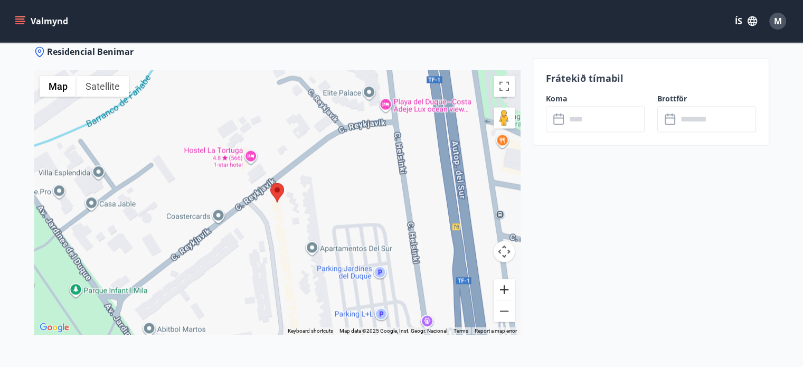
click at [507, 279] on button "Zoom in" at bounding box center [503, 289] width 21 height 21
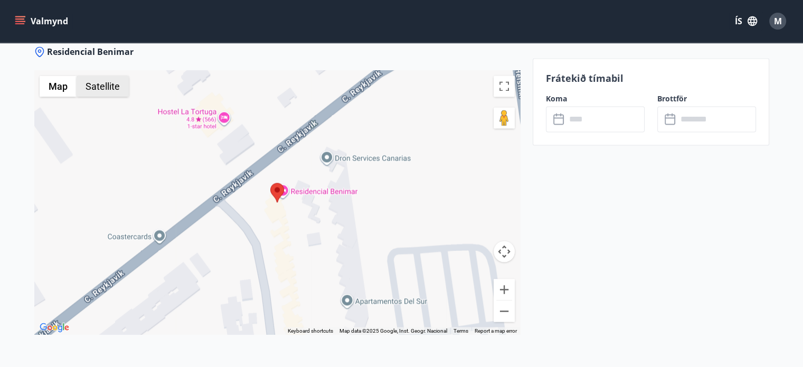
click at [101, 75] on button "Satellite" at bounding box center [103, 85] width 52 height 21
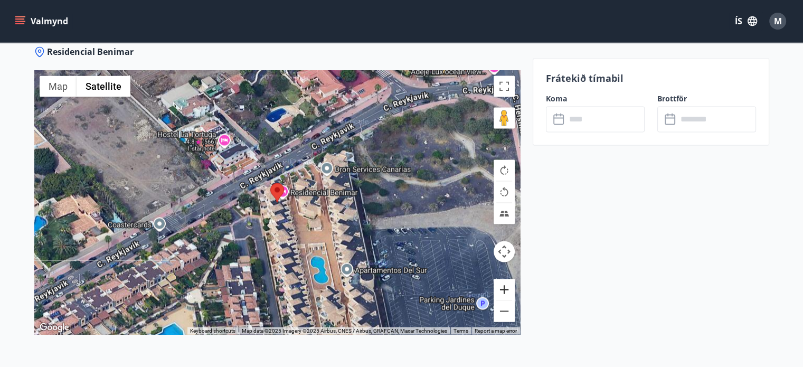
click at [504, 279] on button "Zoom in" at bounding box center [503, 289] width 21 height 21
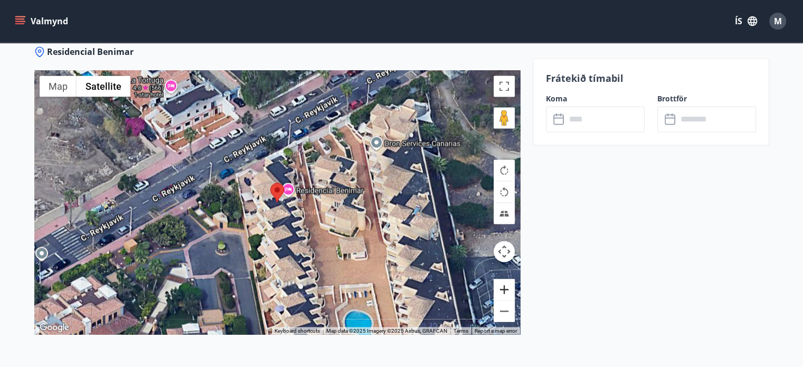
click at [504, 279] on button "Zoom in" at bounding box center [503, 289] width 21 height 21
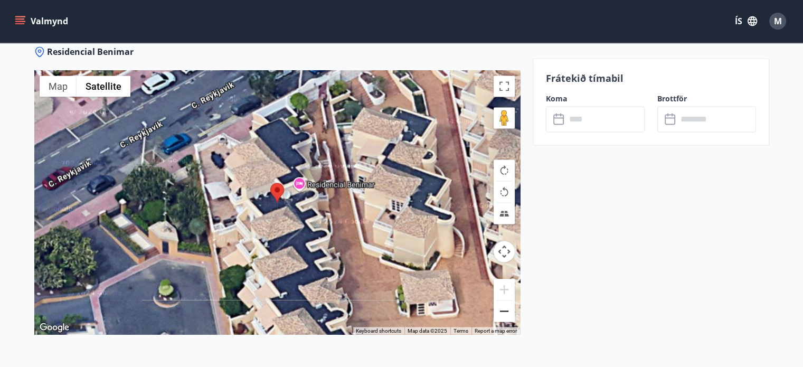
click at [500, 301] on button "Zoom out" at bounding box center [503, 310] width 21 height 21
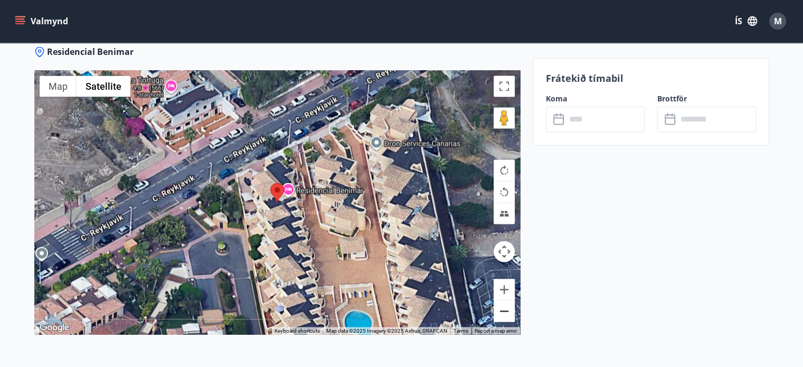
click at [500, 301] on button "Zoom out" at bounding box center [503, 310] width 21 height 21
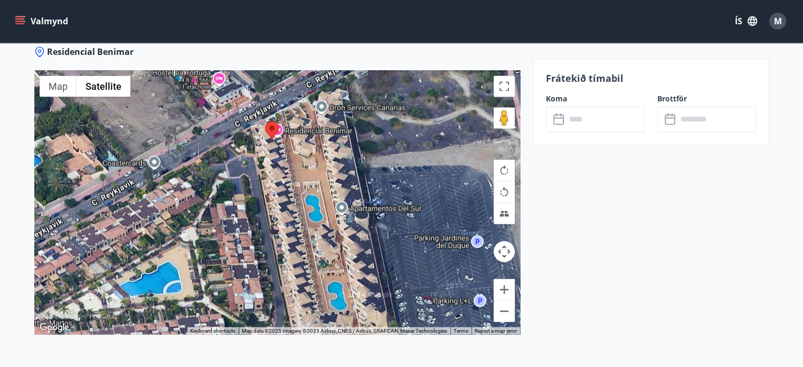
drag, startPoint x: 413, startPoint y: 256, endPoint x: 408, endPoint y: 193, distance: 63.5
click at [408, 193] on div at bounding box center [277, 202] width 486 height 264
drag, startPoint x: 336, startPoint y: 252, endPoint x: 513, endPoint y: -64, distance: 361.7
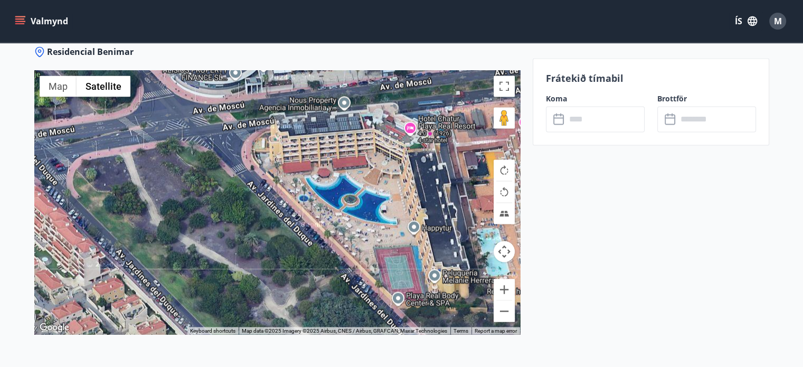
drag, startPoint x: 373, startPoint y: 253, endPoint x: 350, endPoint y: 189, distance: 67.1
click at [350, 189] on div at bounding box center [277, 202] width 486 height 264
click at [505, 300] on button "Zoom out" at bounding box center [503, 310] width 21 height 21
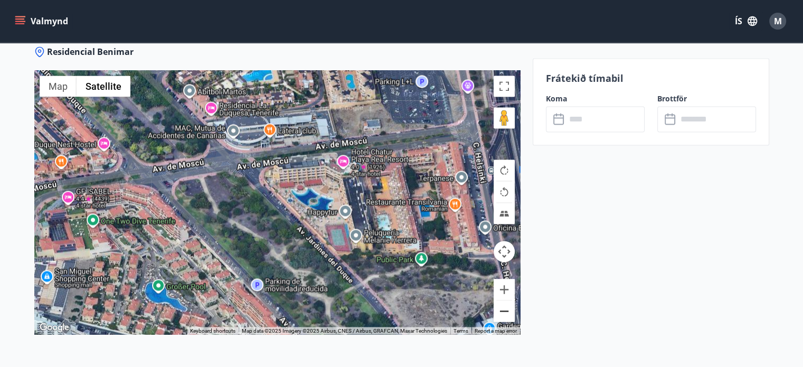
click at [505, 300] on button "Zoom out" at bounding box center [503, 310] width 21 height 21
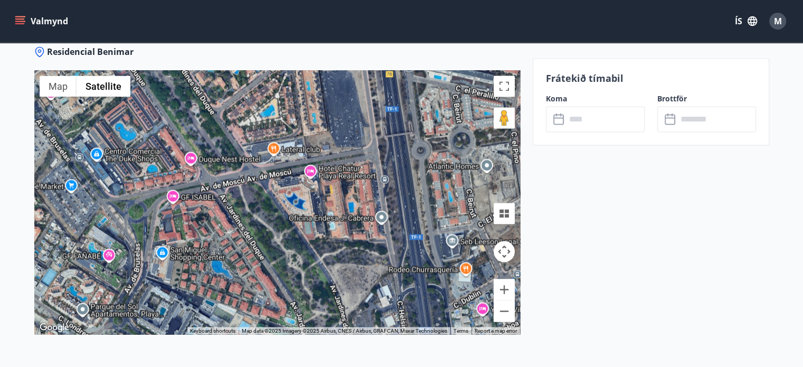
click at [321, 181] on div at bounding box center [277, 202] width 486 height 264
